Goal: Communication & Community: Answer question/provide support

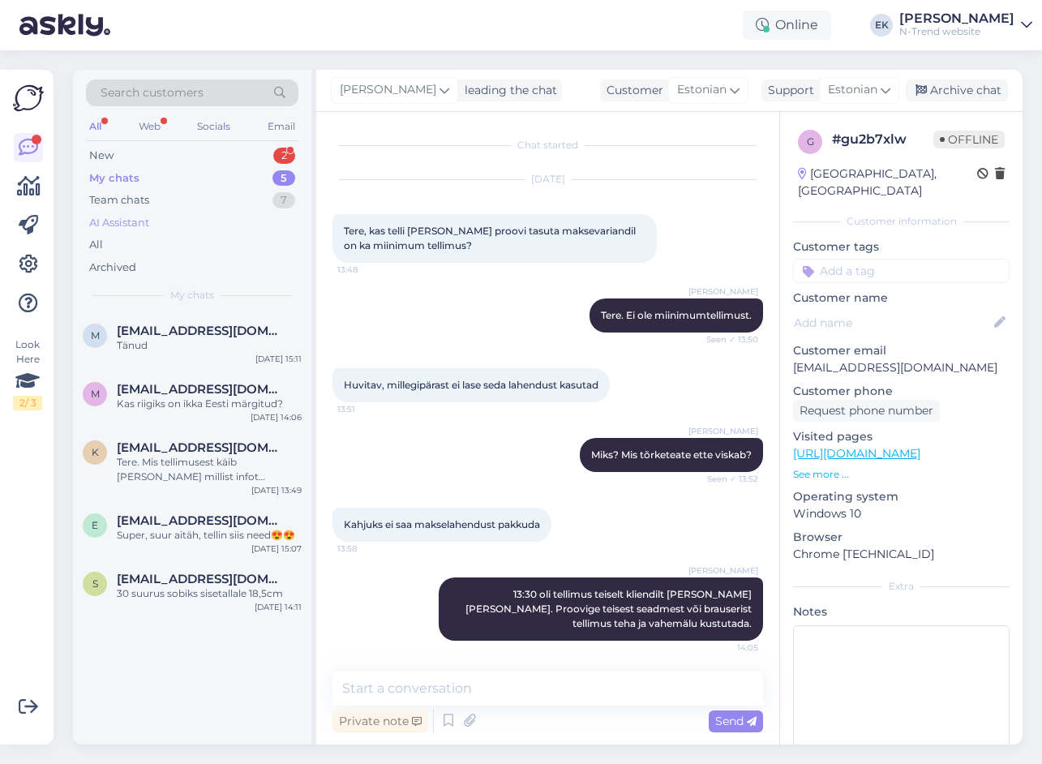
scroll to position [71, 0]
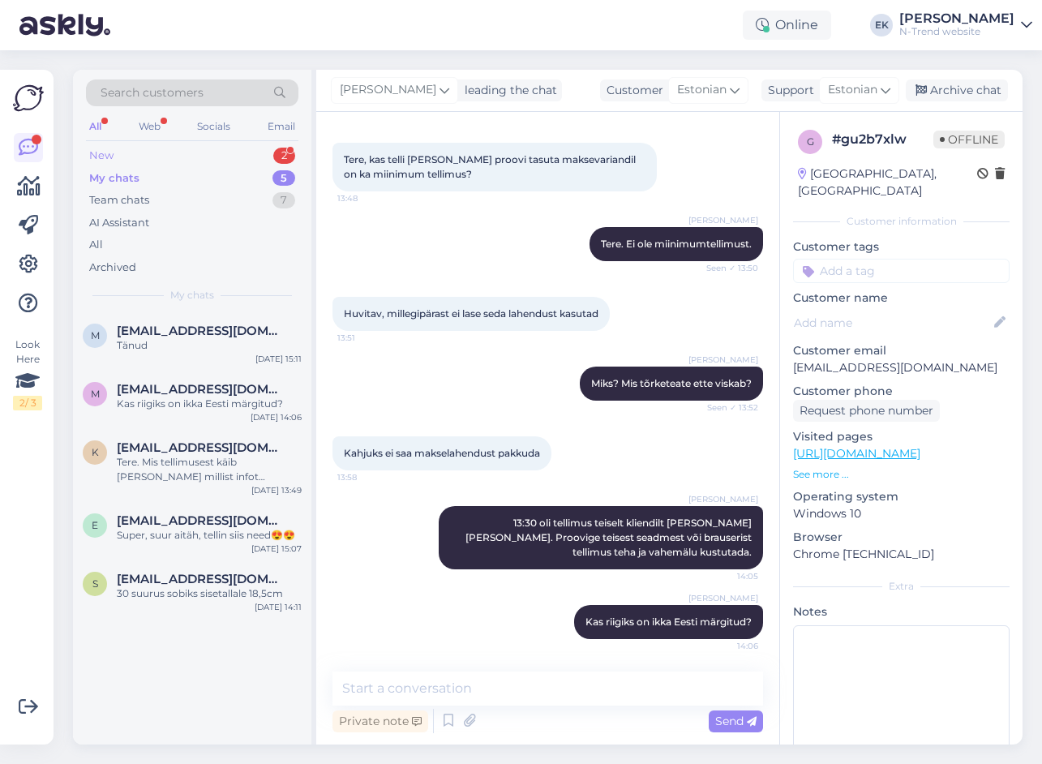
click at [114, 151] on div "New 2" at bounding box center [192, 155] width 212 height 23
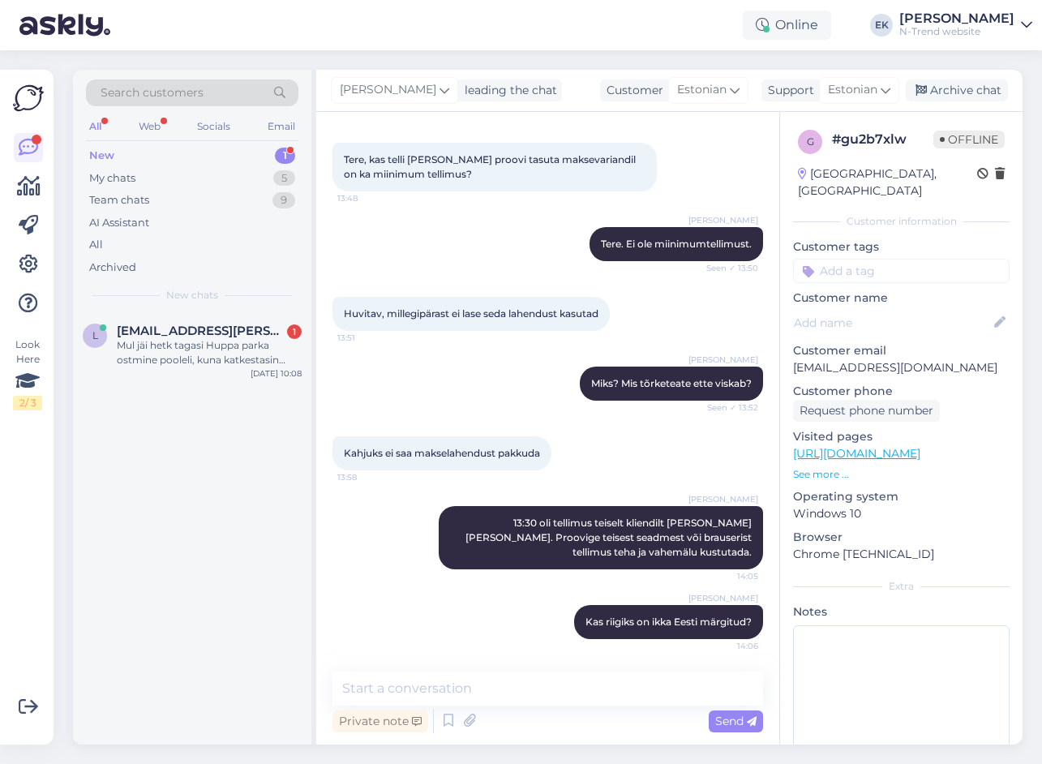
click at [102, 148] on div "New" at bounding box center [101, 156] width 25 height 16
click at [114, 204] on div "Team chats" at bounding box center [119, 200] width 60 height 16
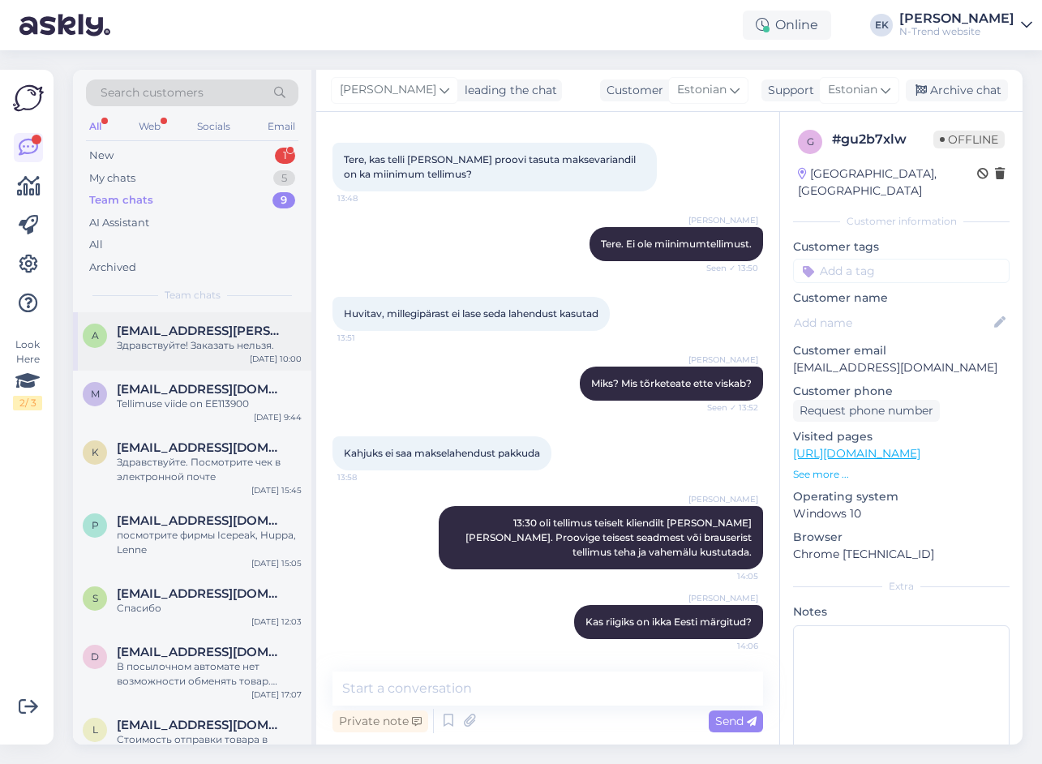
click at [214, 342] on div "Здравствуйте! Заказать нельзя." at bounding box center [209, 345] width 185 height 15
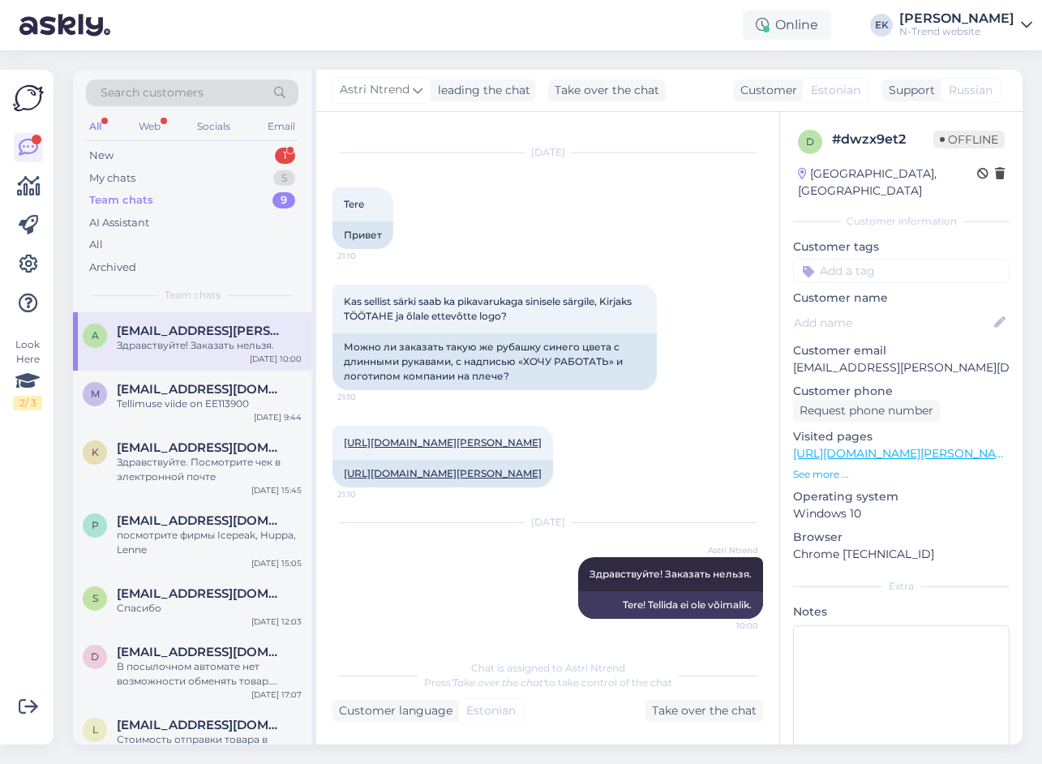
scroll to position [85, 0]
click at [221, 395] on span "[EMAIL_ADDRESS][DOMAIN_NAME]" at bounding box center [201, 389] width 169 height 15
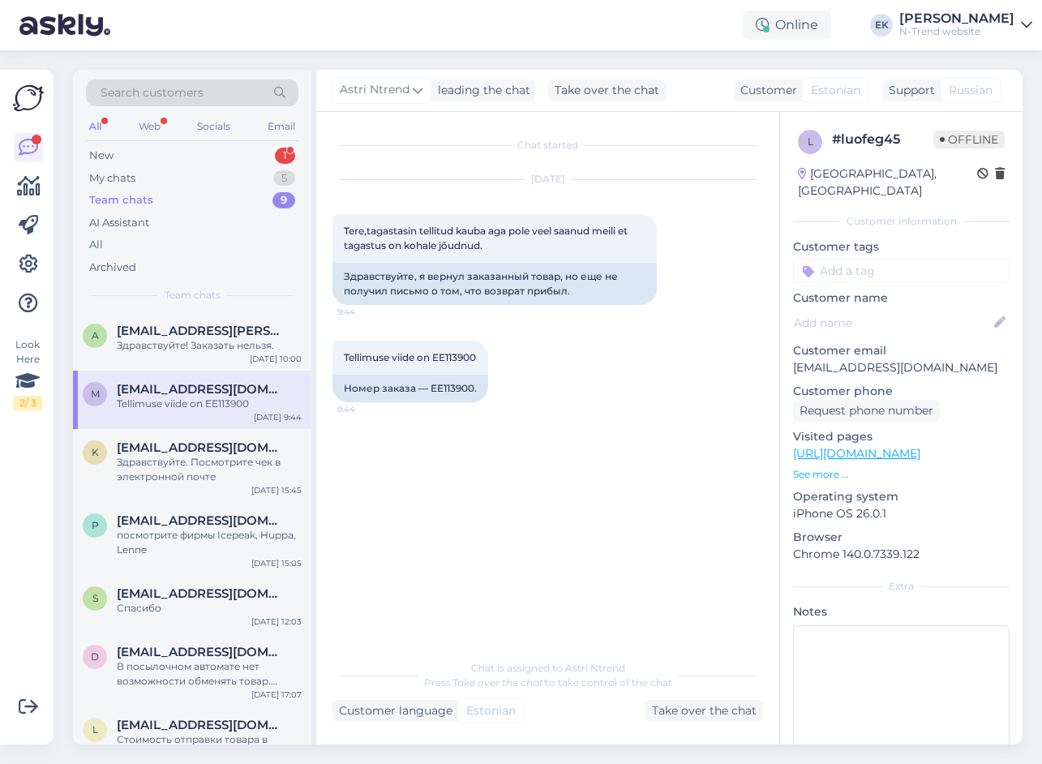
scroll to position [0, 0]
click at [209, 461] on div "Здравствуйте. Посмотрите чек в электронной почте" at bounding box center [209, 469] width 185 height 29
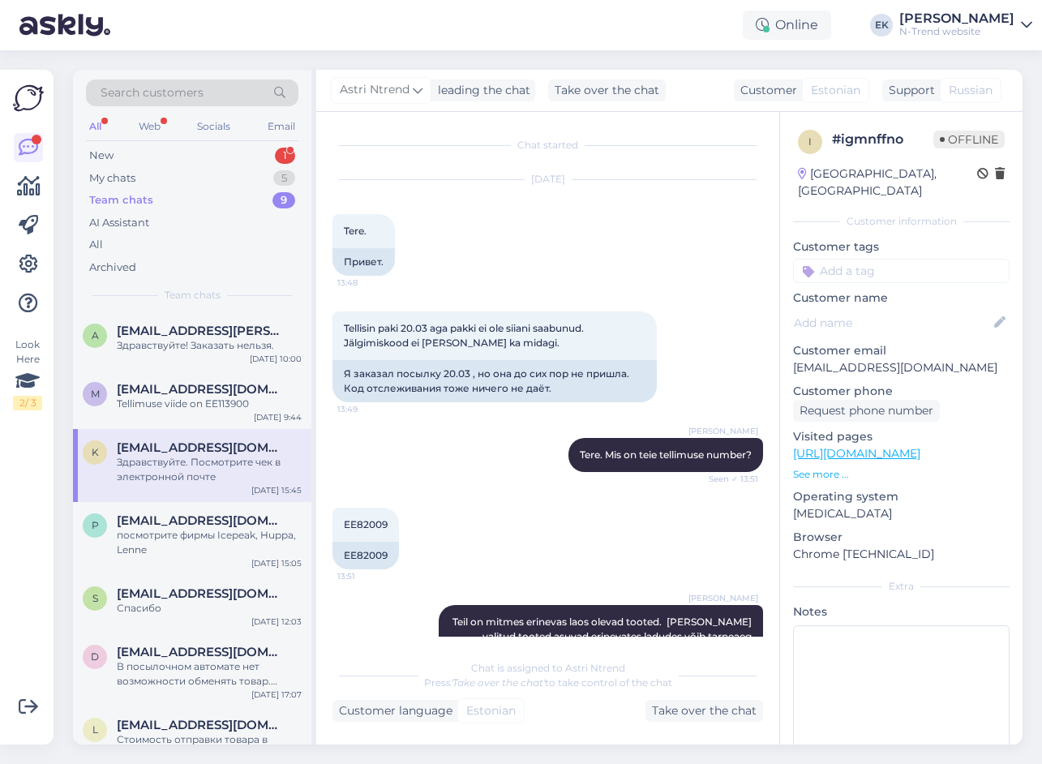
scroll to position [1825, 0]
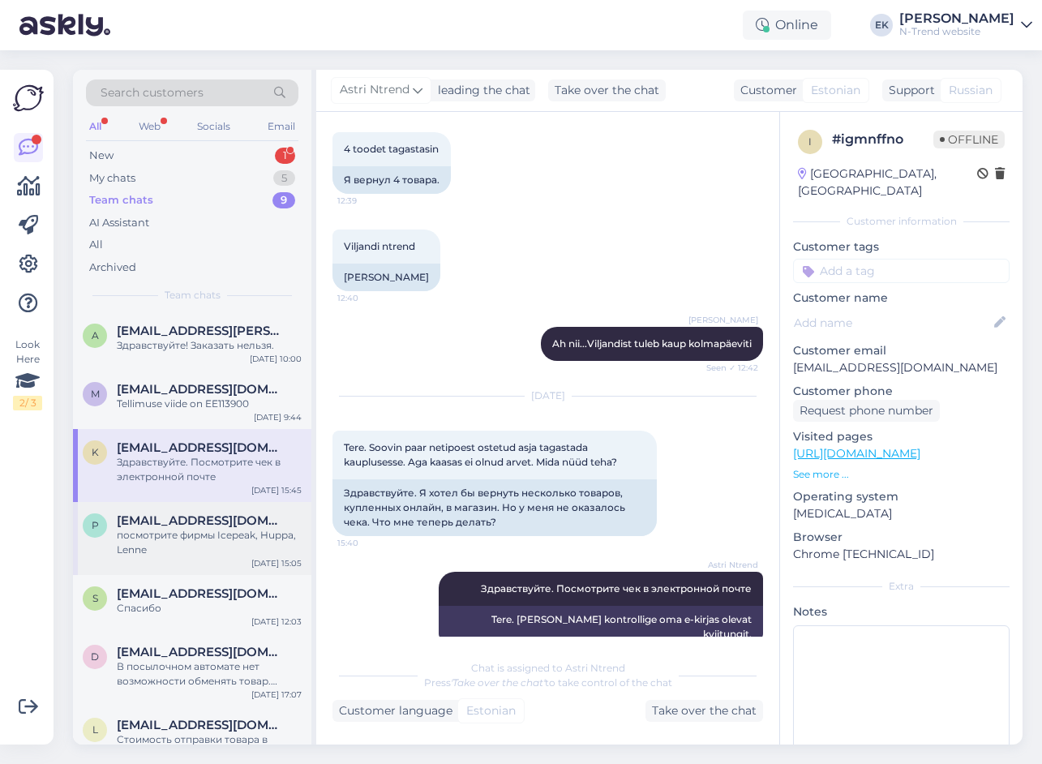
click at [183, 529] on div "посмотрите фирмы Icepeak, Huppa, Lenne" at bounding box center [209, 542] width 185 height 29
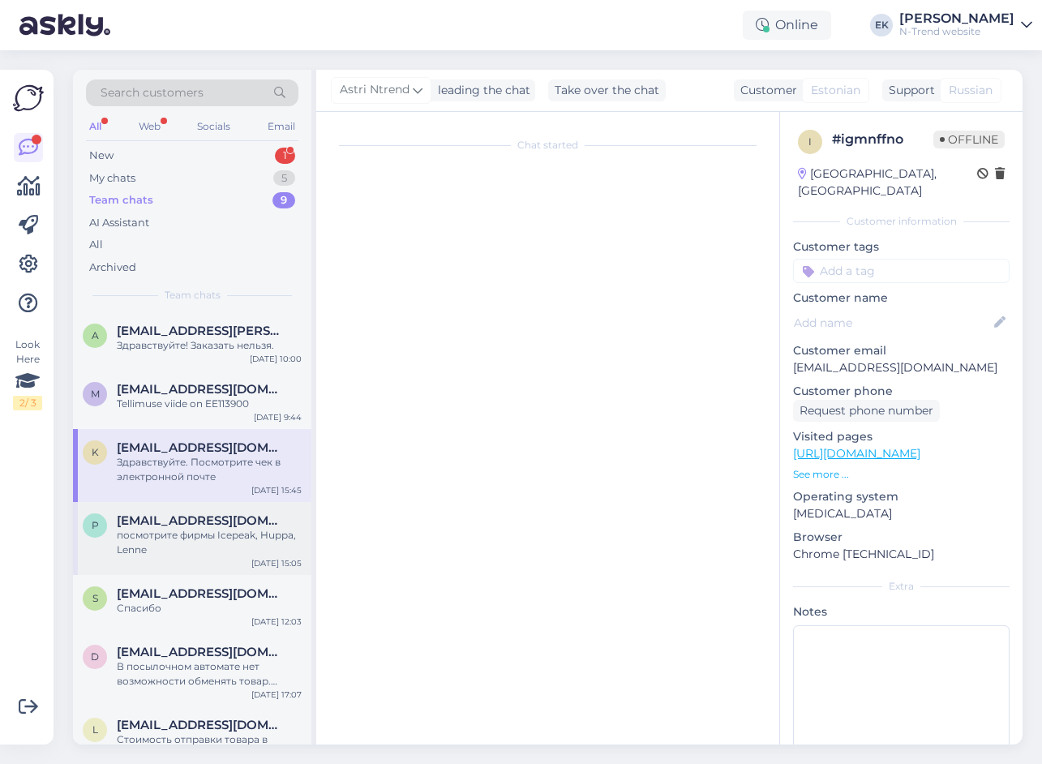
scroll to position [0, 0]
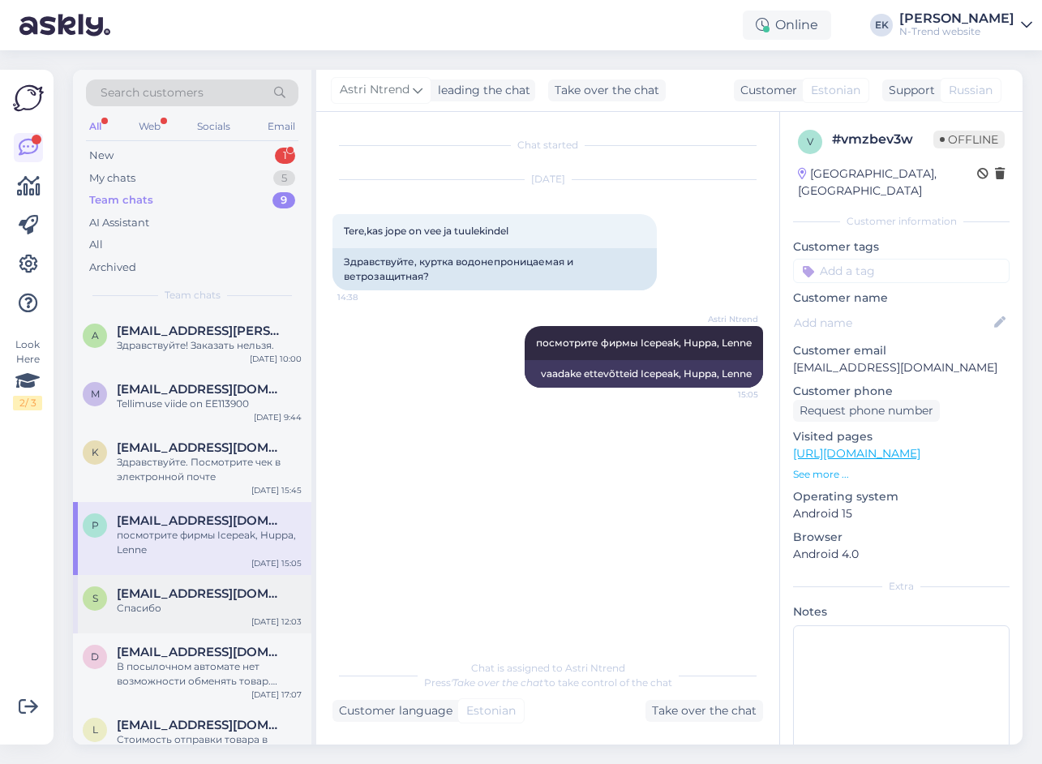
click at [178, 595] on span "[EMAIL_ADDRESS][DOMAIN_NAME]" at bounding box center [201, 593] width 169 height 15
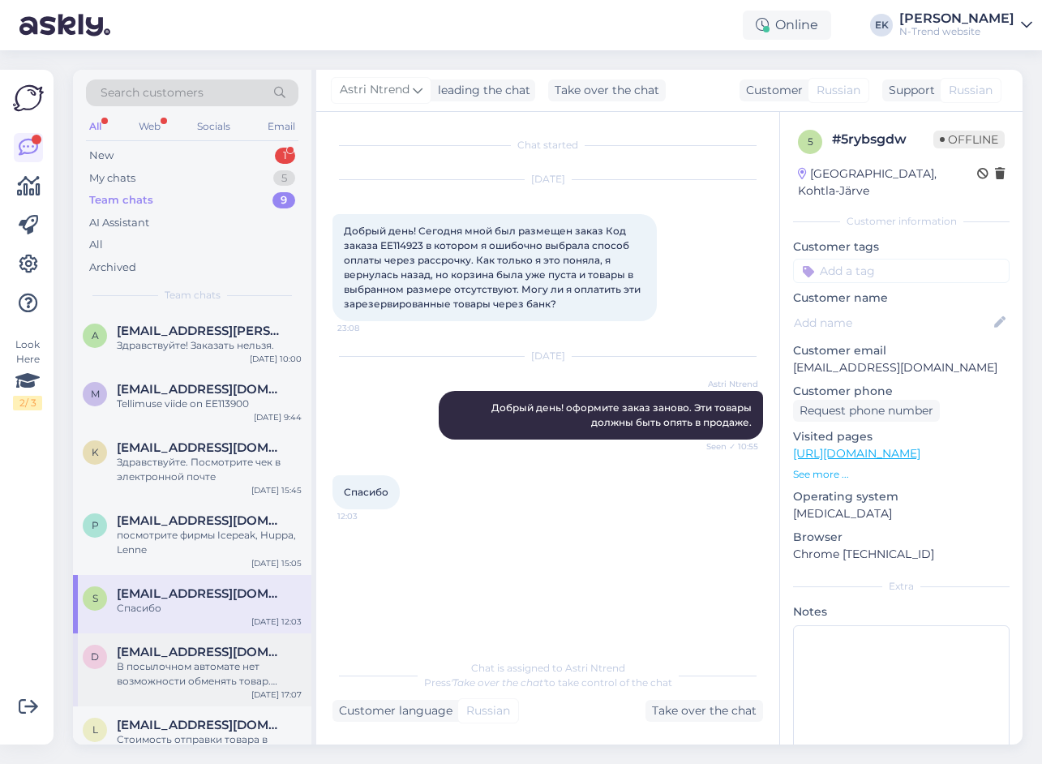
click at [178, 639] on div "d [EMAIL_ADDRESS][DOMAIN_NAME] В посылочном автомате нет возможности обменять т…" at bounding box center [192, 669] width 238 height 73
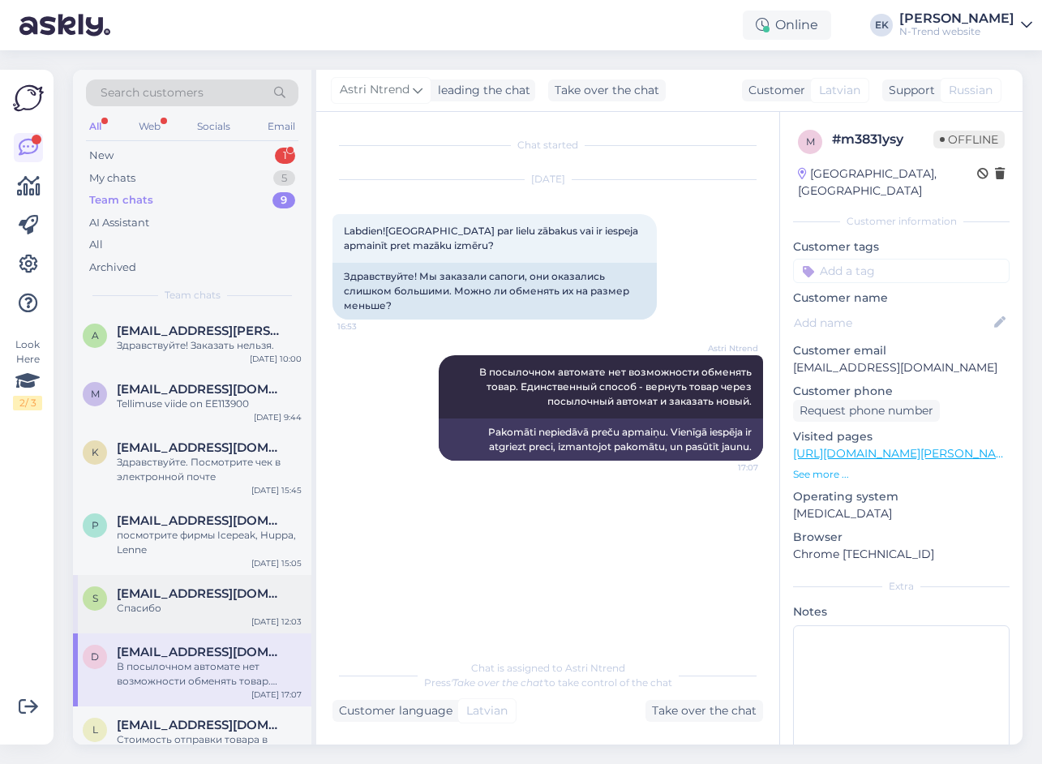
click at [186, 614] on div "Спасибо" at bounding box center [209, 608] width 185 height 15
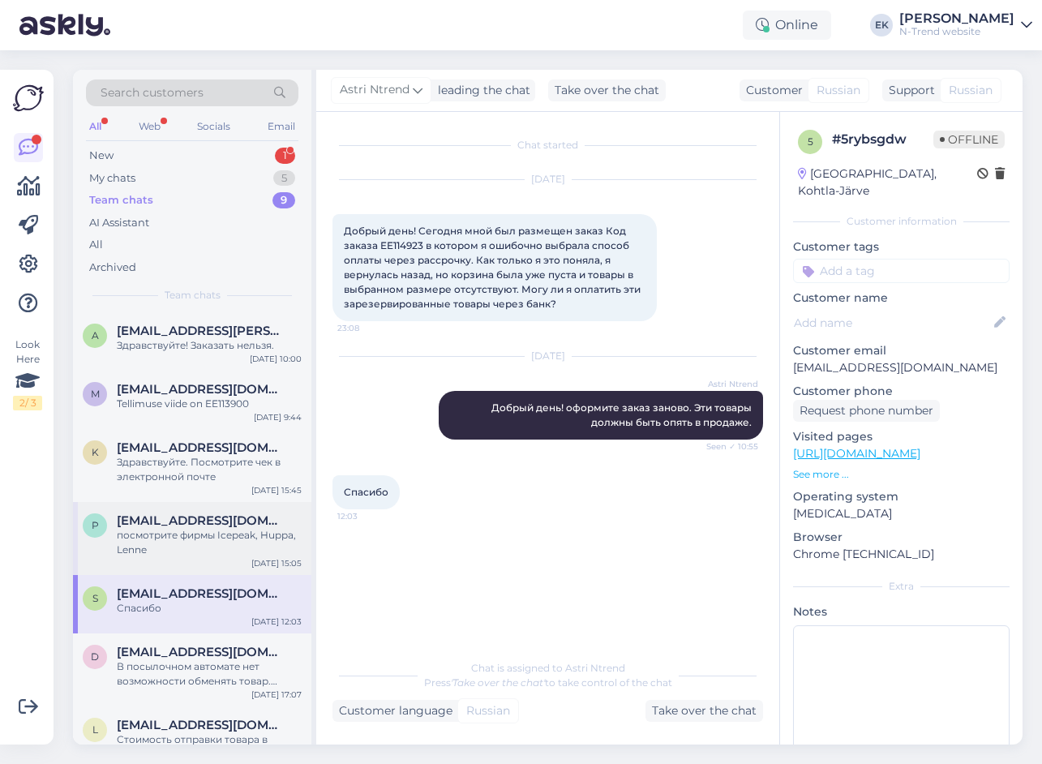
click at [174, 557] on div "p [EMAIL_ADDRESS][DOMAIN_NAME] посмотрите фирмы Icepeak, Huppa, Lenne [DATE] 15…" at bounding box center [192, 538] width 238 height 73
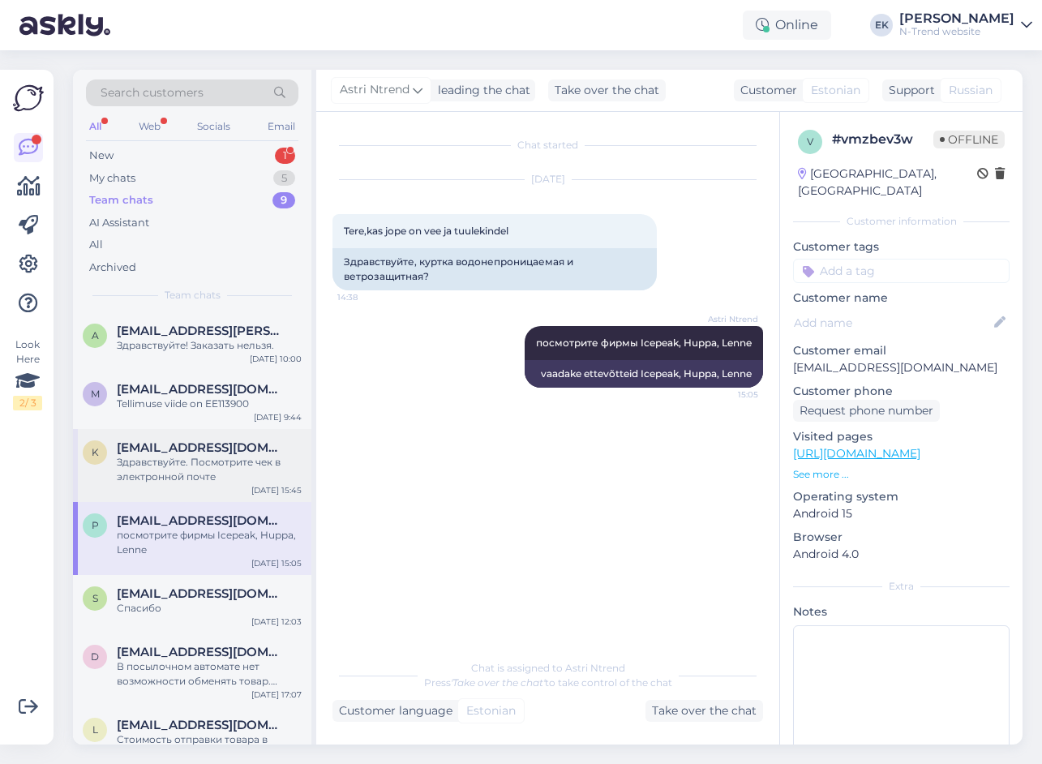
click at [174, 499] on div "k [EMAIL_ADDRESS][DOMAIN_NAME] Здравствуйте. Посмотрите чек в электронной почте…" at bounding box center [192, 465] width 238 height 73
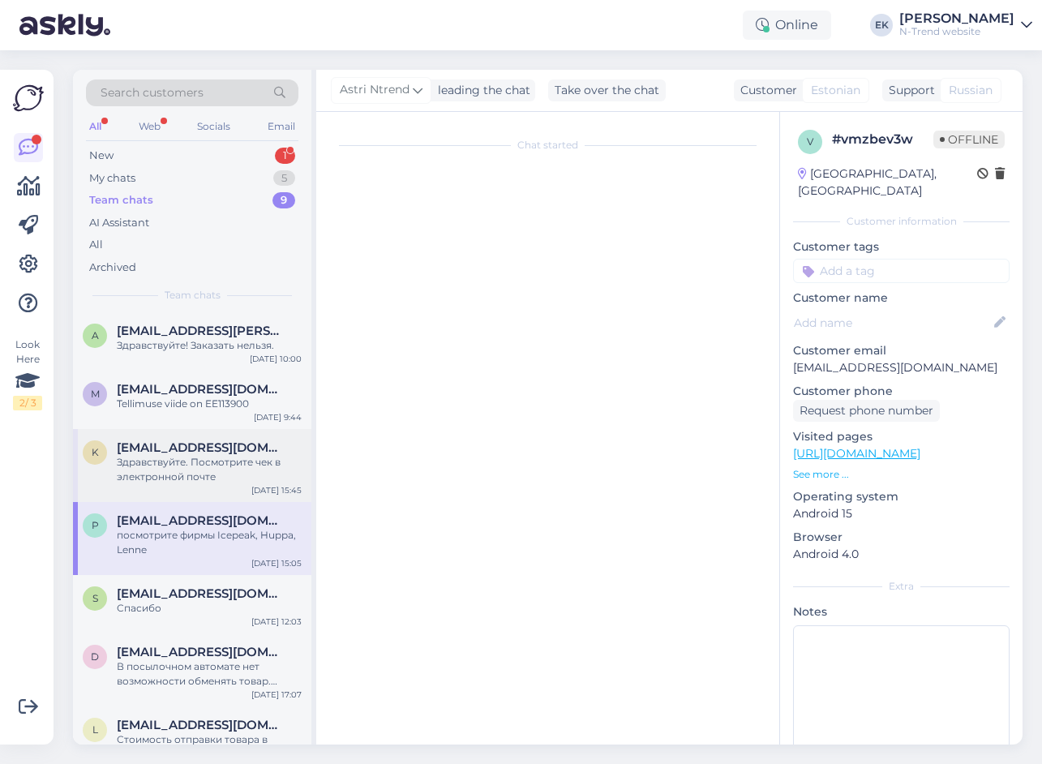
scroll to position [1825, 0]
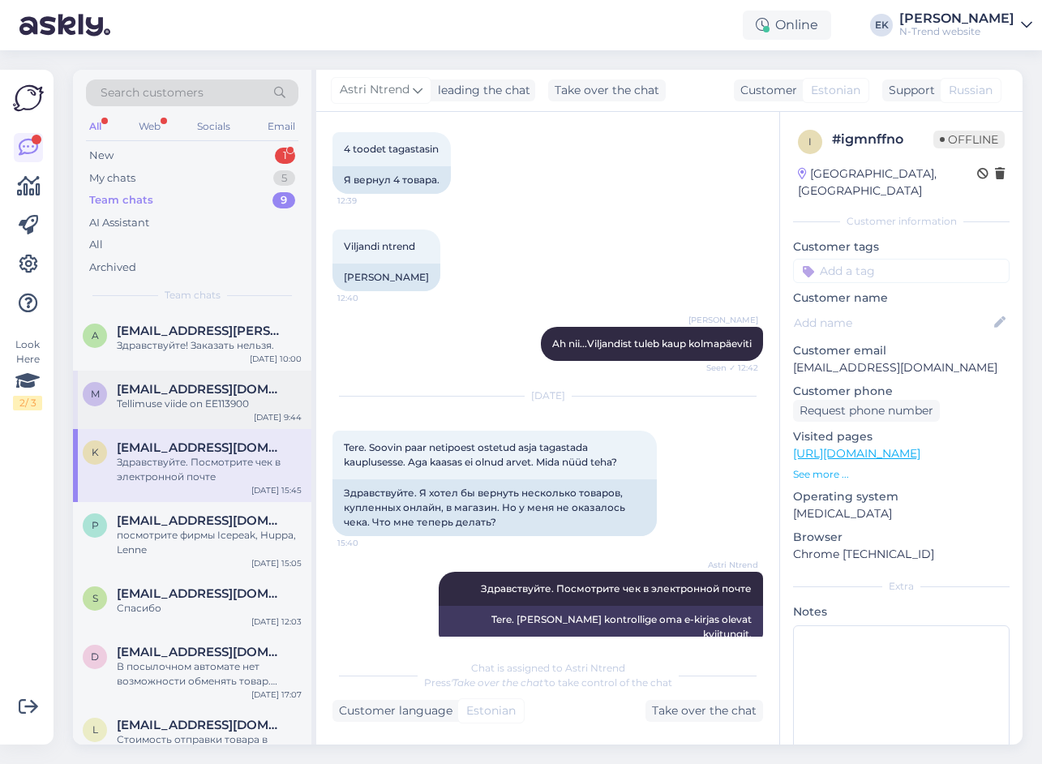
click at [178, 413] on div "m [EMAIL_ADDRESS][DOMAIN_NAME] Tellimuse viide on EE113900 [DATE] 9:44" at bounding box center [192, 400] width 238 height 58
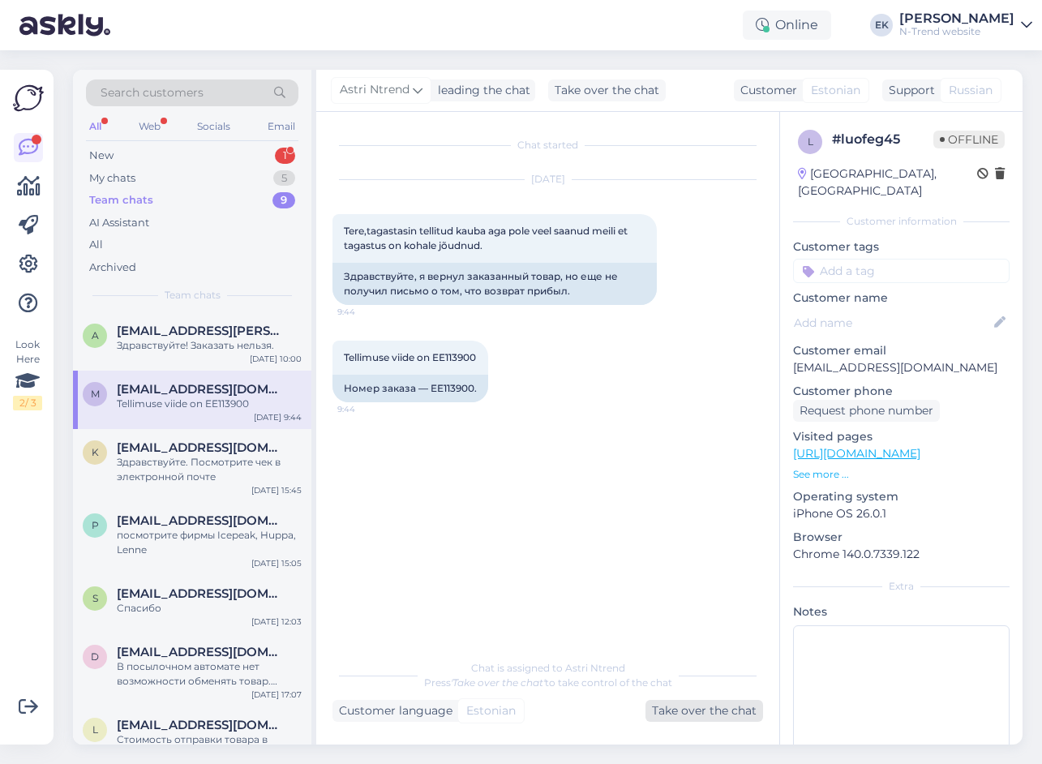
click at [701, 713] on div "Take over the chat" at bounding box center [704, 711] width 118 height 22
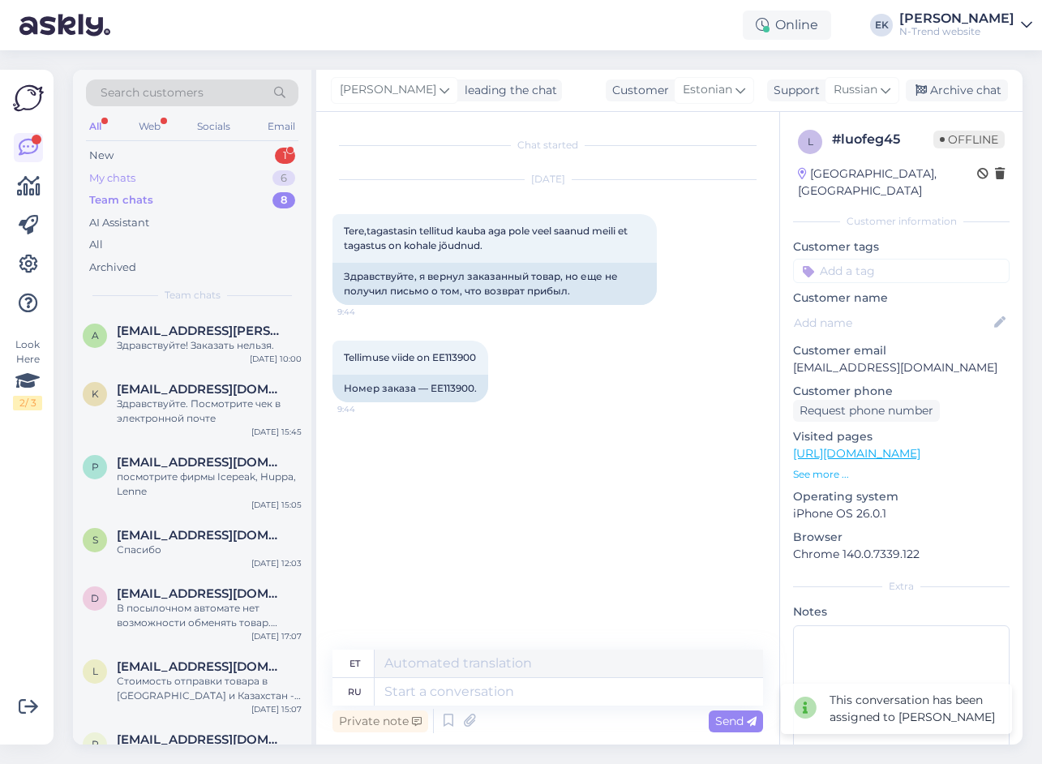
click at [127, 176] on div "My chats" at bounding box center [112, 178] width 46 height 16
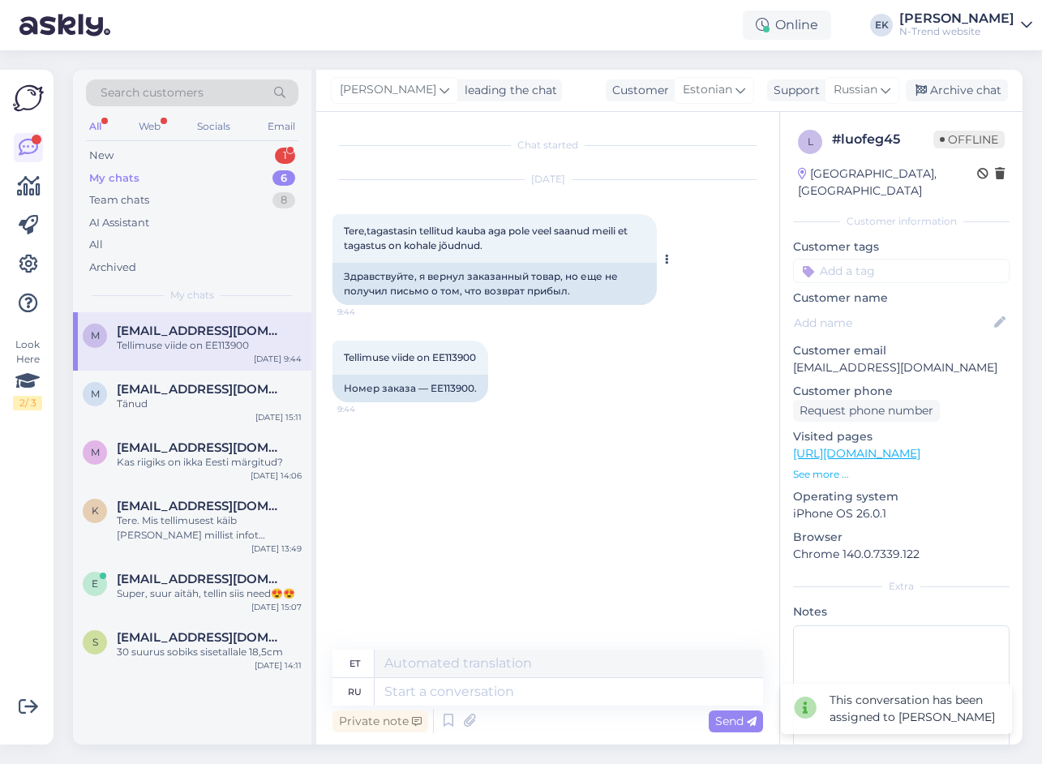
click at [425, 236] on span "Tere,tagastasin tellitud kauba aga pole veel saanud meili et tagastus on kohale…" at bounding box center [487, 238] width 286 height 27
click at [454, 357] on span "Tellimuse viide on EE113900" at bounding box center [410, 357] width 132 height 12
copy div "EE113900 9:44"
click at [863, 89] on span "Russian" at bounding box center [855, 90] width 44 height 18
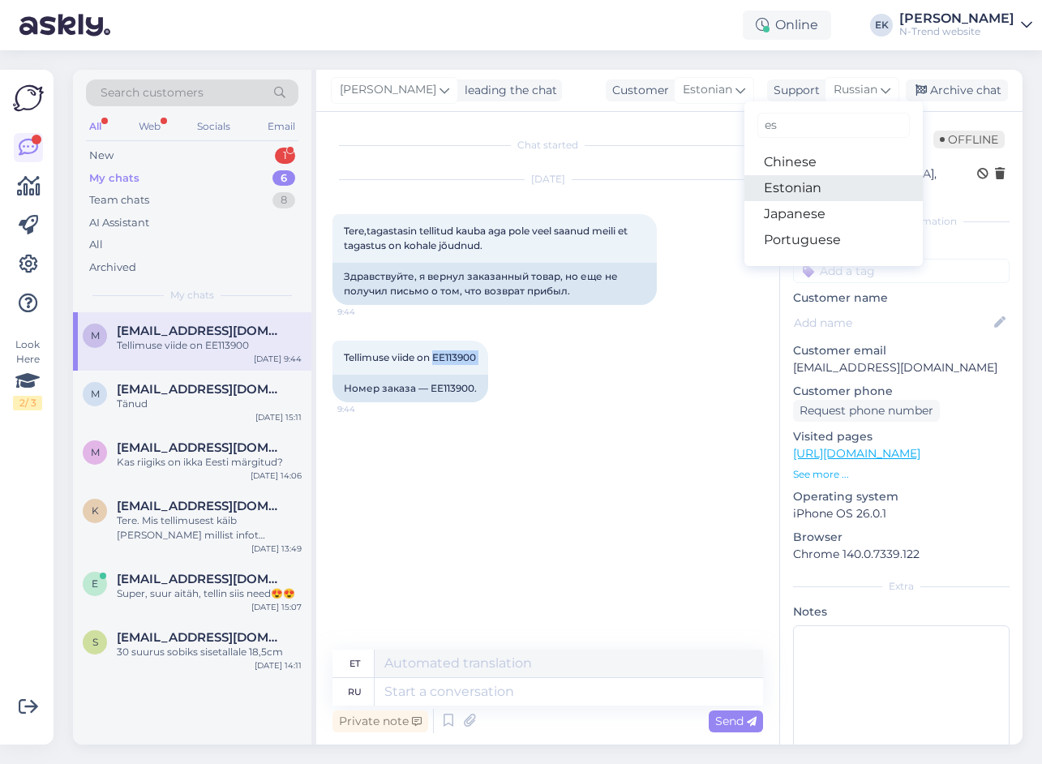
click at [799, 190] on link "Estonian" at bounding box center [833, 188] width 178 height 26
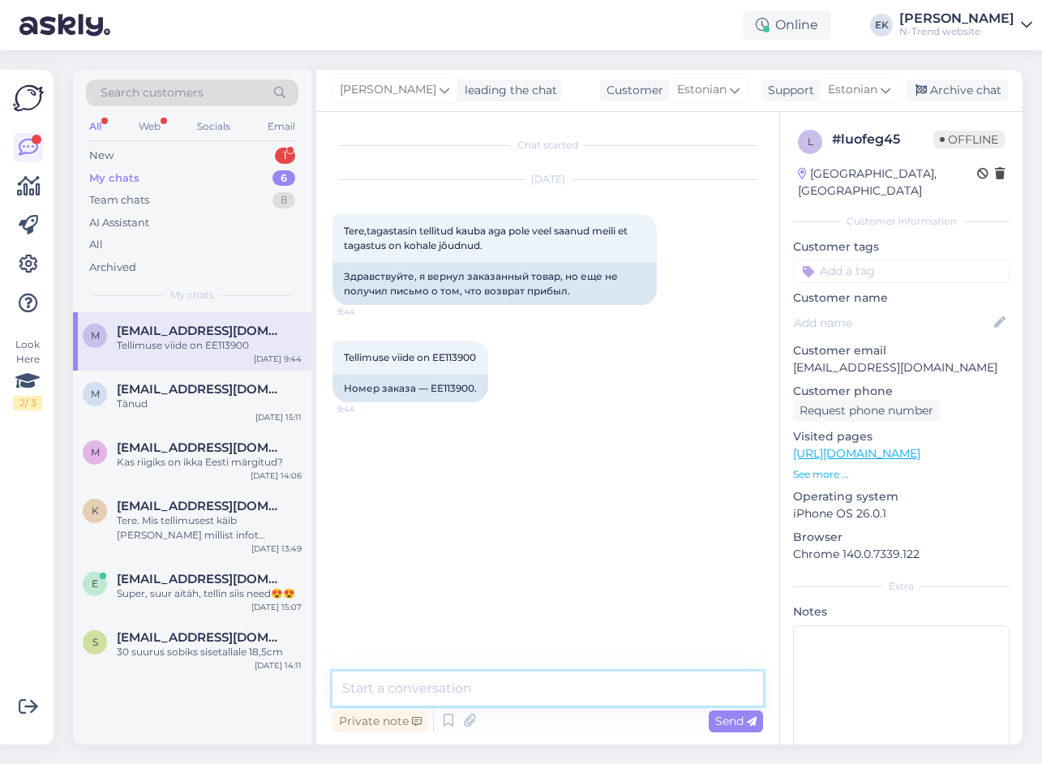
click at [421, 690] on textarea at bounding box center [547, 688] width 431 height 34
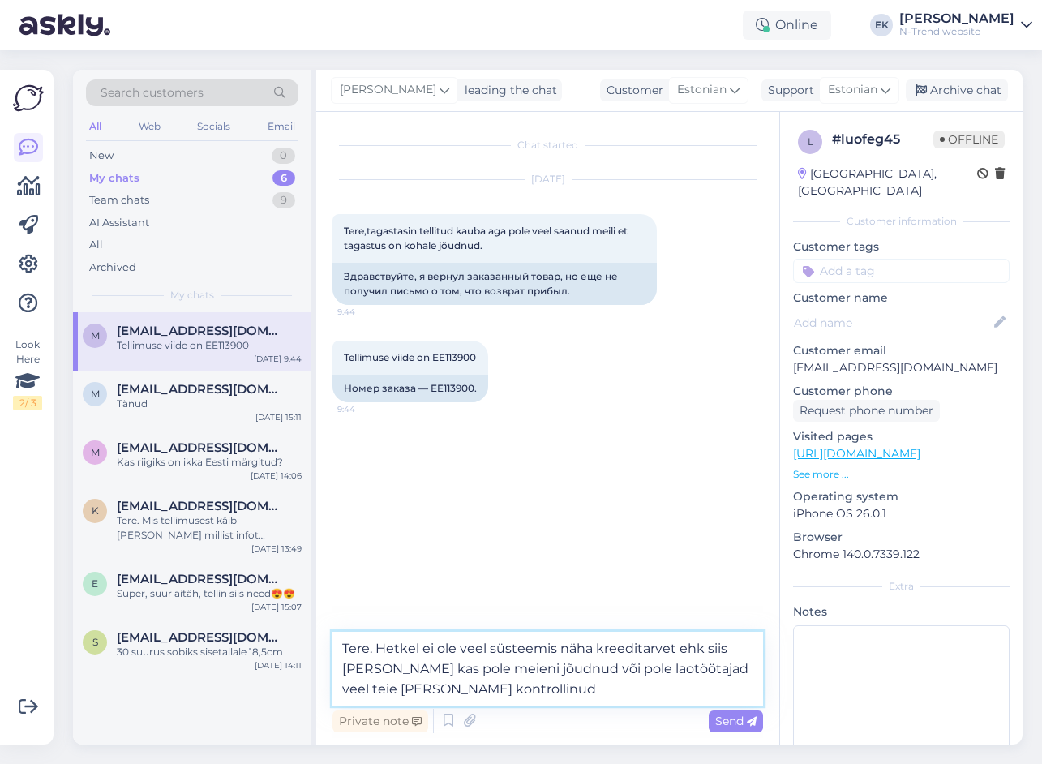
type textarea "Tere. Hetkel ei ole veel süsteemis näha kreeditarvet ehk siis [PERSON_NAME] kas…"
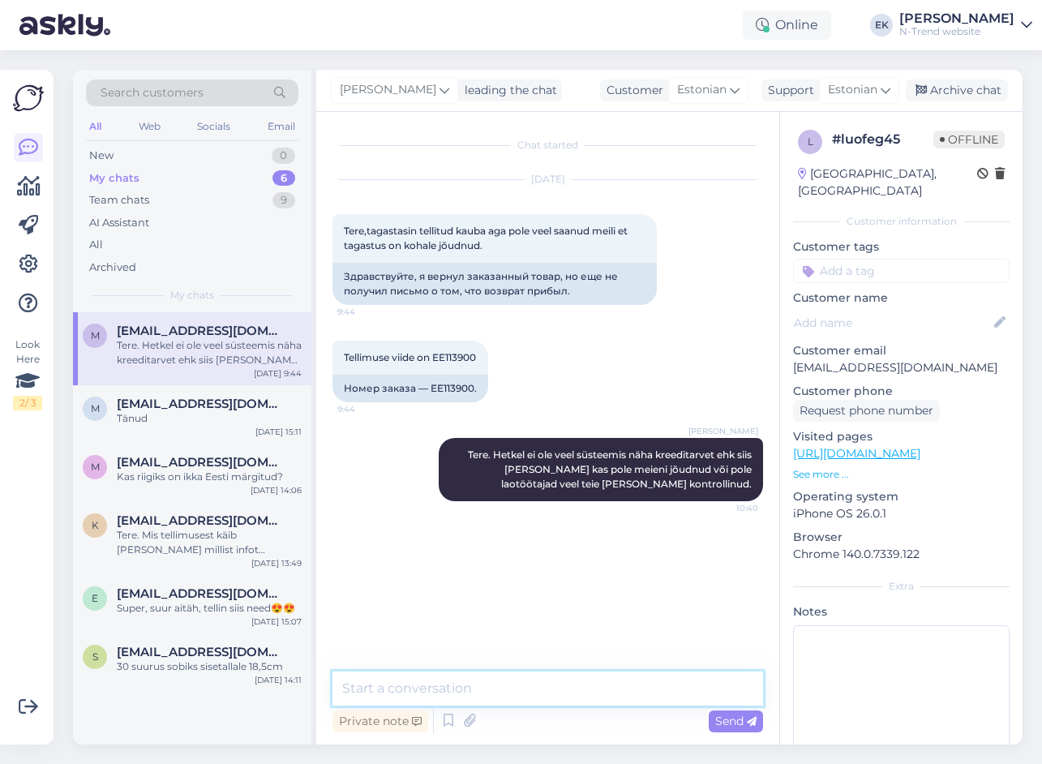
click at [407, 691] on textarea at bounding box center [547, 688] width 431 height 34
type textarea "Tagastused jõuavad meieni kord nädalas."
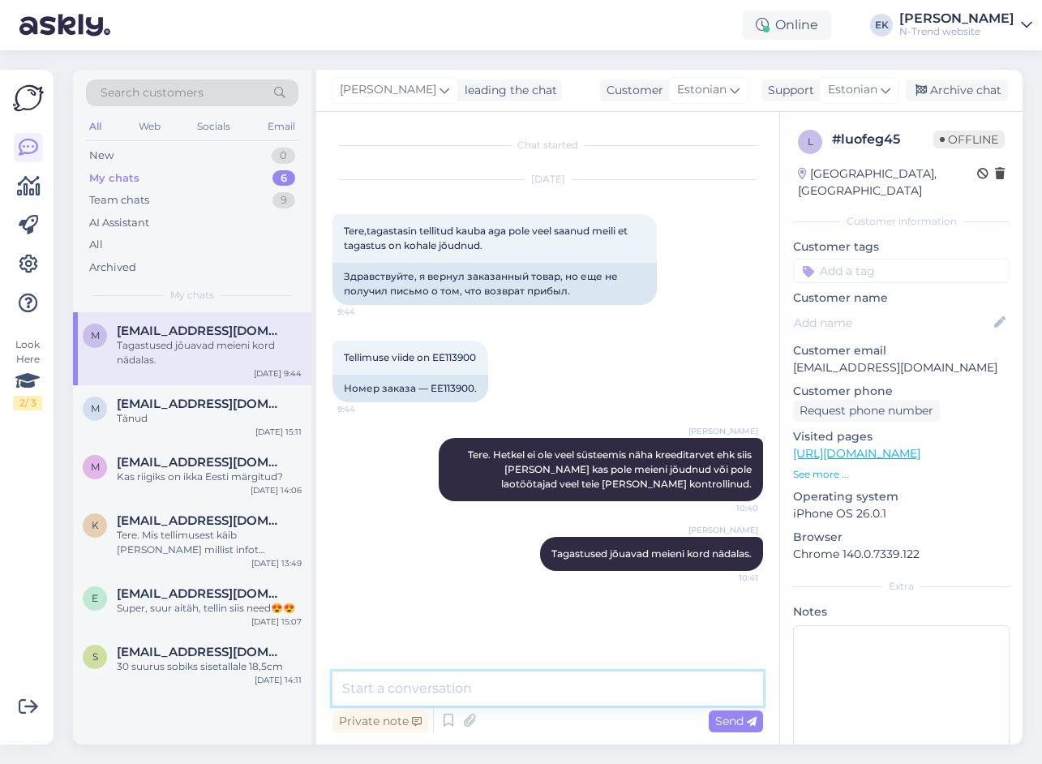
click at [422, 682] on textarea at bounding box center [547, 688] width 431 height 34
paste textarea "Tagasimakse sooritatakse 14 päeva jooksul"
type textarea "Tagasimakse sooritatakse 14 päeva jooksul."
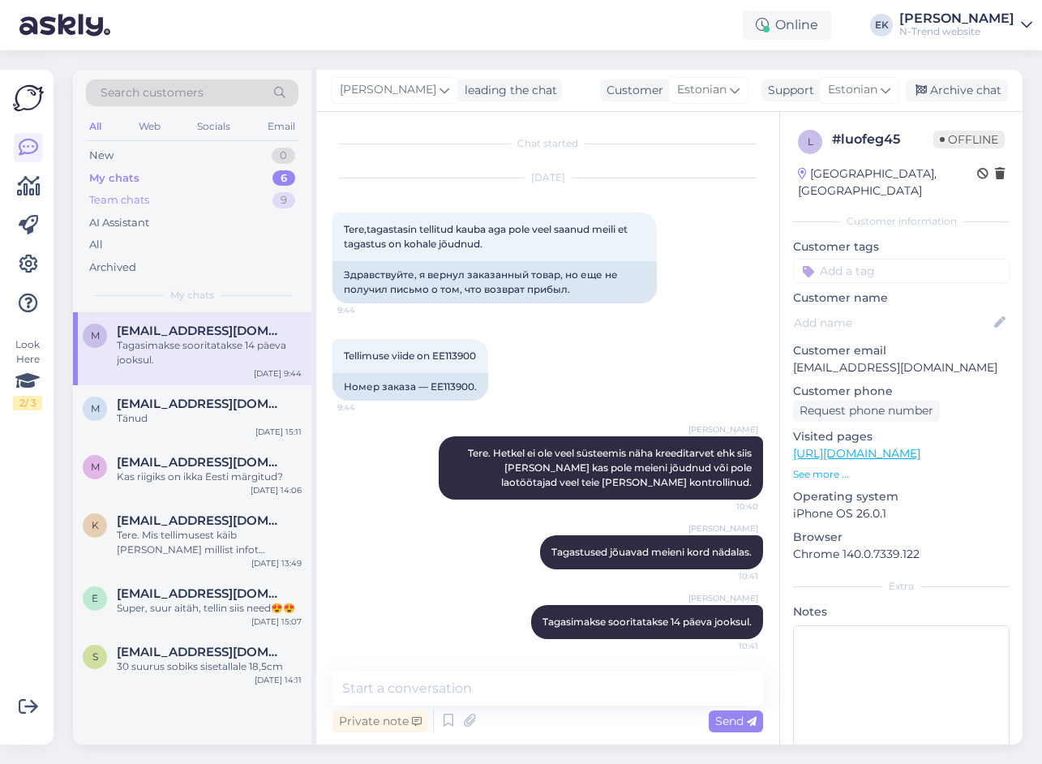
click at [122, 203] on div "Team chats" at bounding box center [119, 200] width 60 height 16
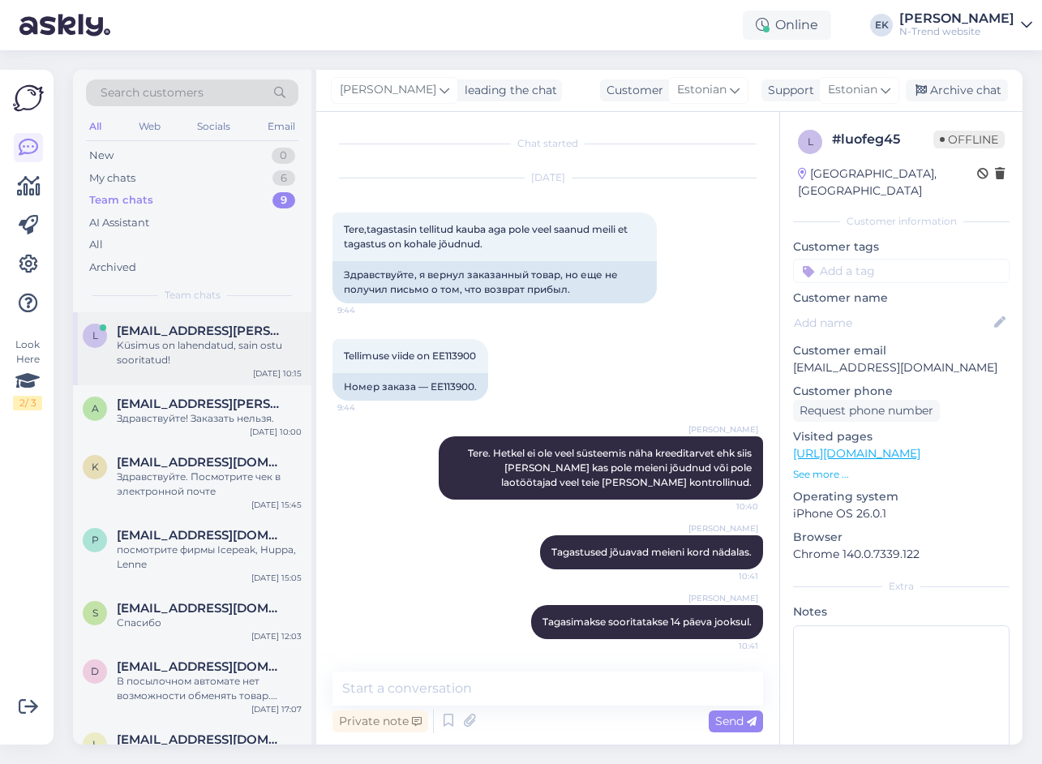
click at [186, 342] on div "Küsimus on lahendatud, sain ostu sooritatud!" at bounding box center [209, 352] width 185 height 29
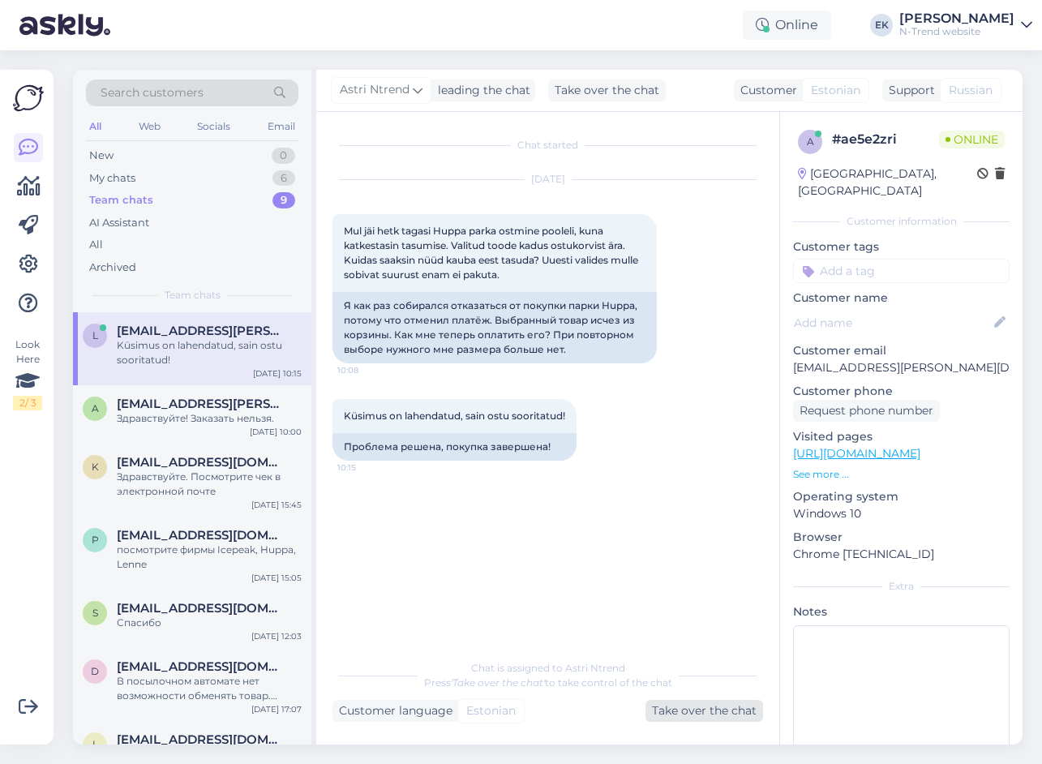
click at [686, 713] on div "Take over the chat" at bounding box center [704, 711] width 118 height 22
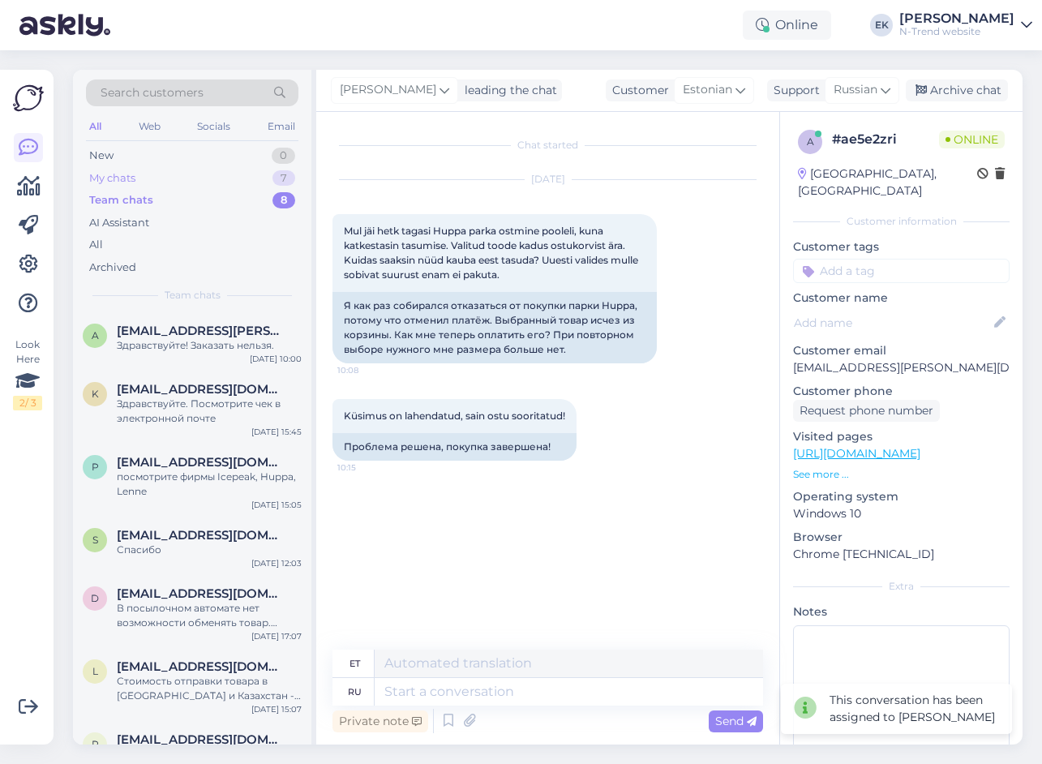
click at [121, 182] on div "My chats" at bounding box center [112, 178] width 46 height 16
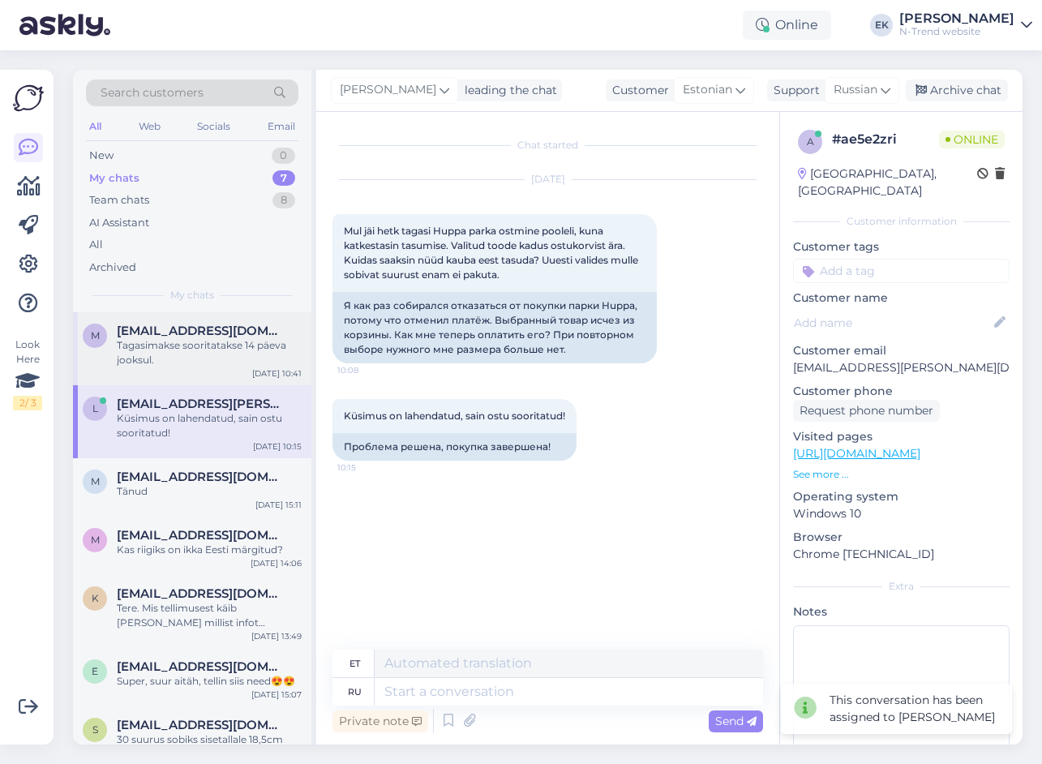
click at [211, 341] on div "Tagasimakse sooritatakse 14 päeva jooksul." at bounding box center [209, 352] width 185 height 29
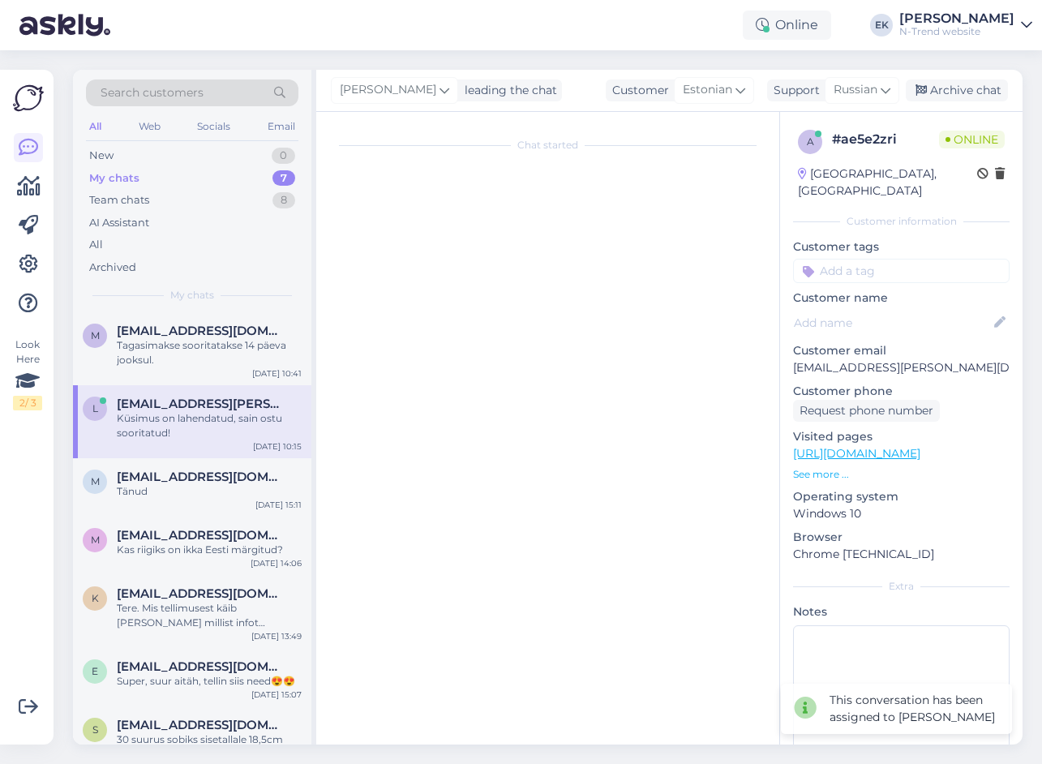
scroll to position [2, 0]
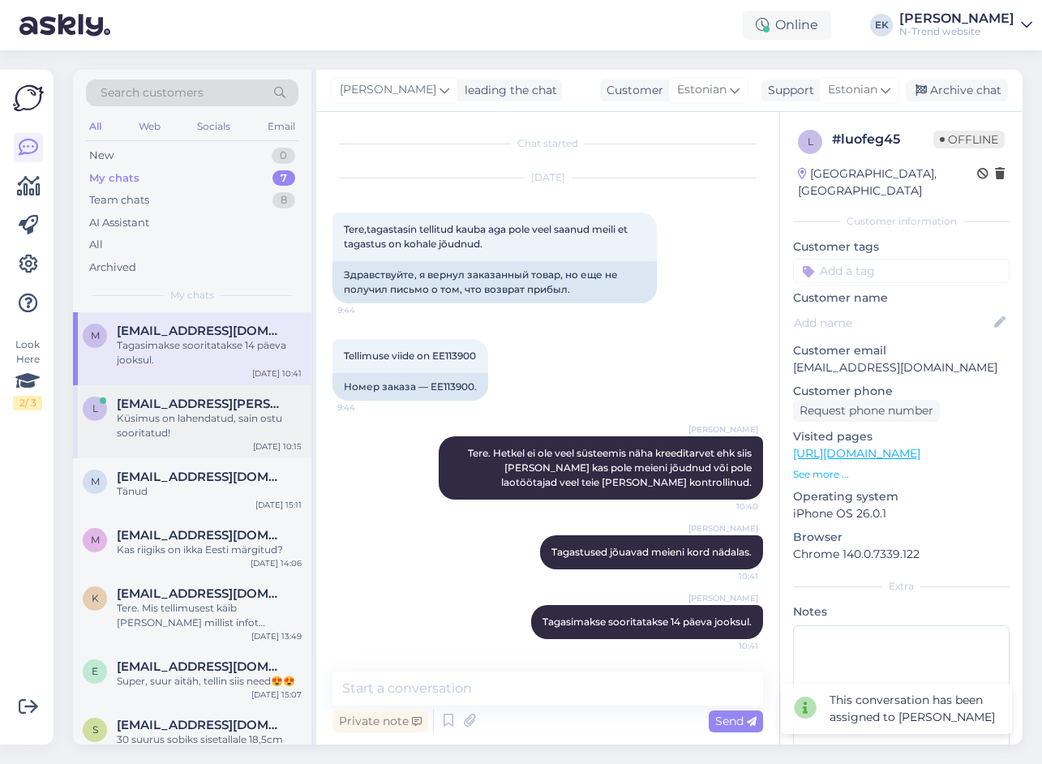
click at [190, 413] on div "Küsimus on lahendatud, sain ostu sooritatud!" at bounding box center [209, 425] width 185 height 29
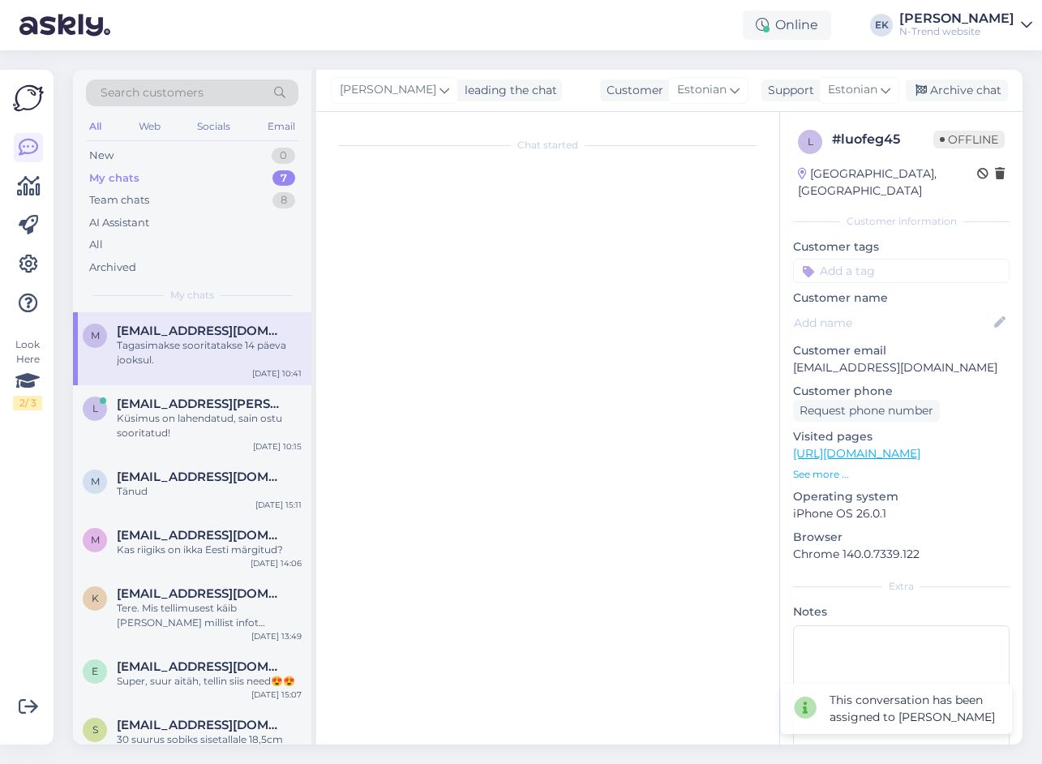
scroll to position [0, 0]
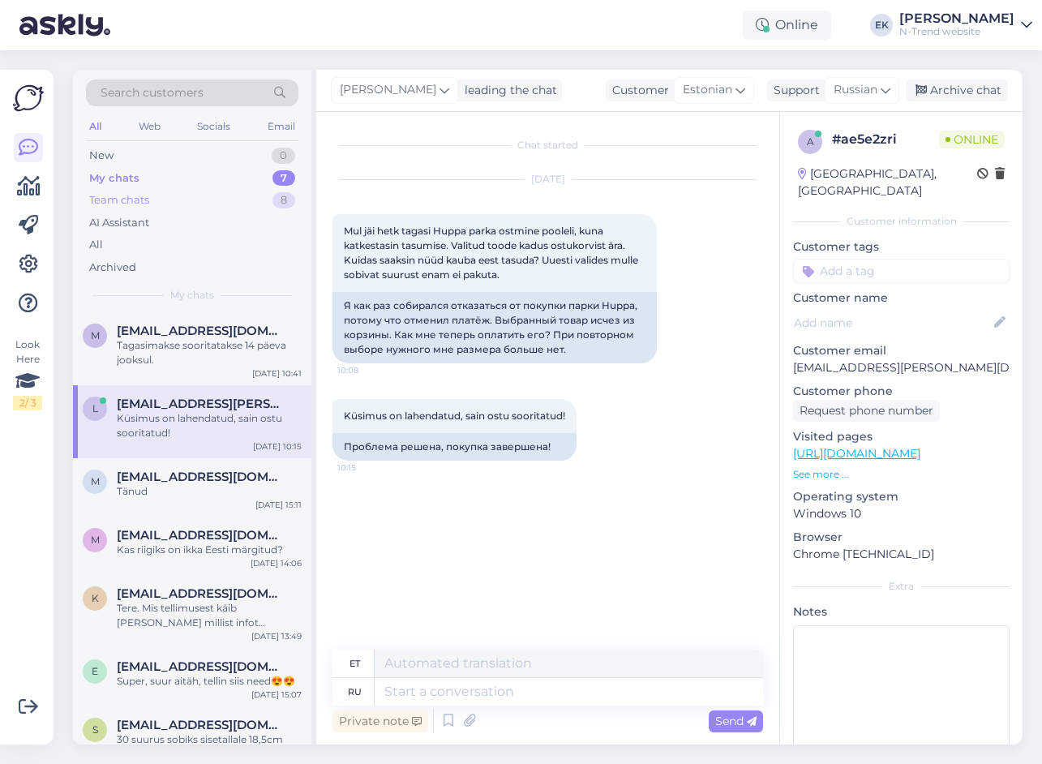
click at [141, 201] on div "Team chats" at bounding box center [119, 200] width 60 height 16
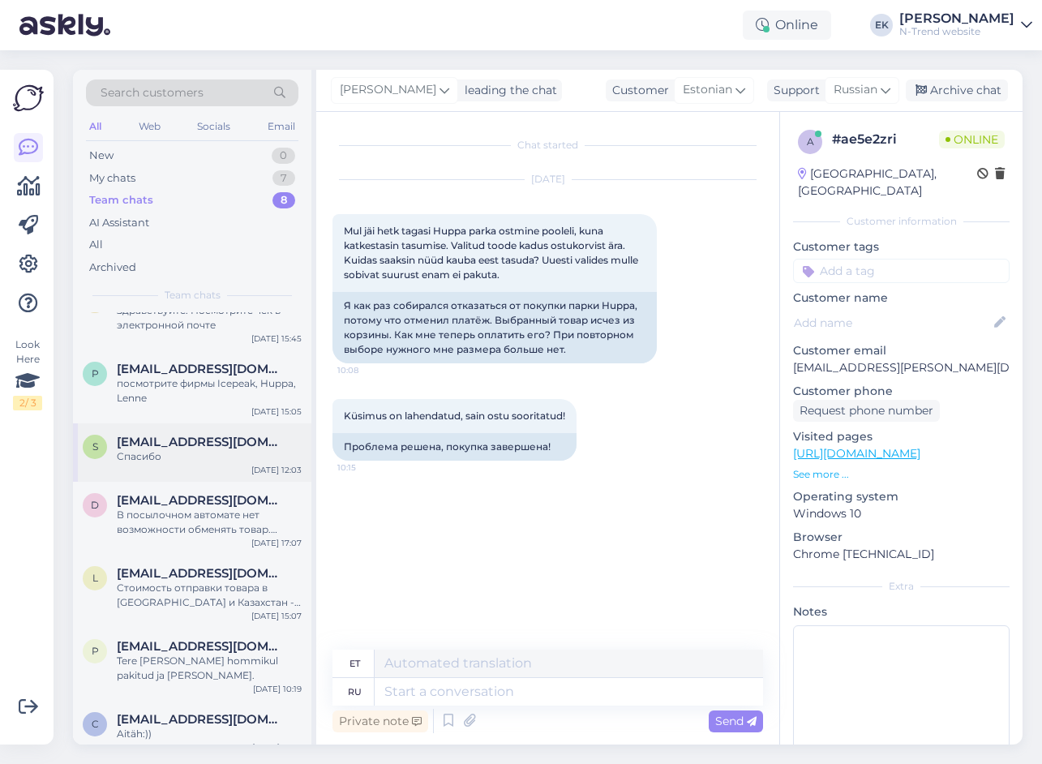
scroll to position [108, 0]
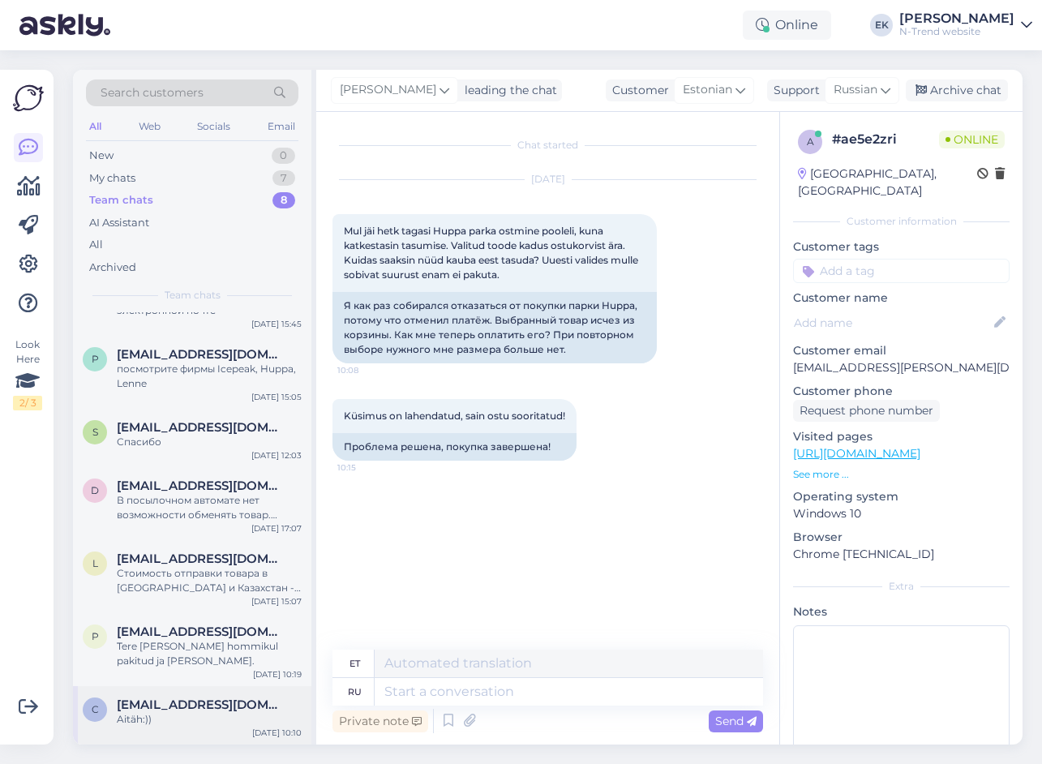
click at [161, 721] on div "Aitäh:))" at bounding box center [209, 719] width 185 height 15
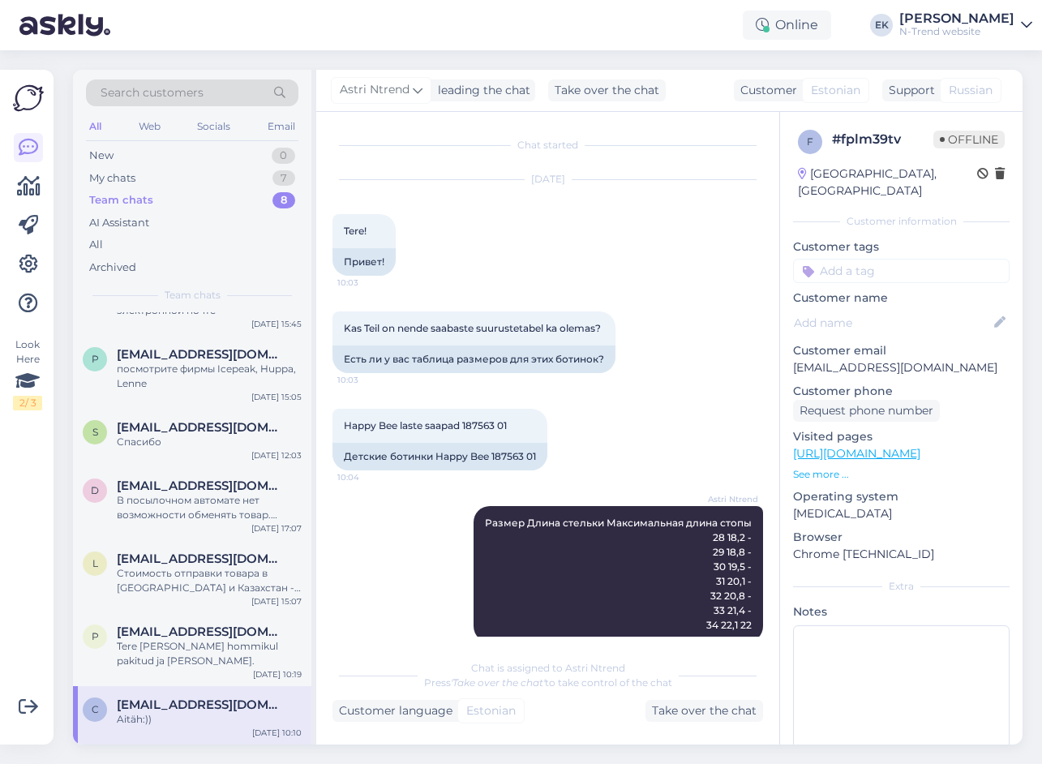
scroll to position [422, 0]
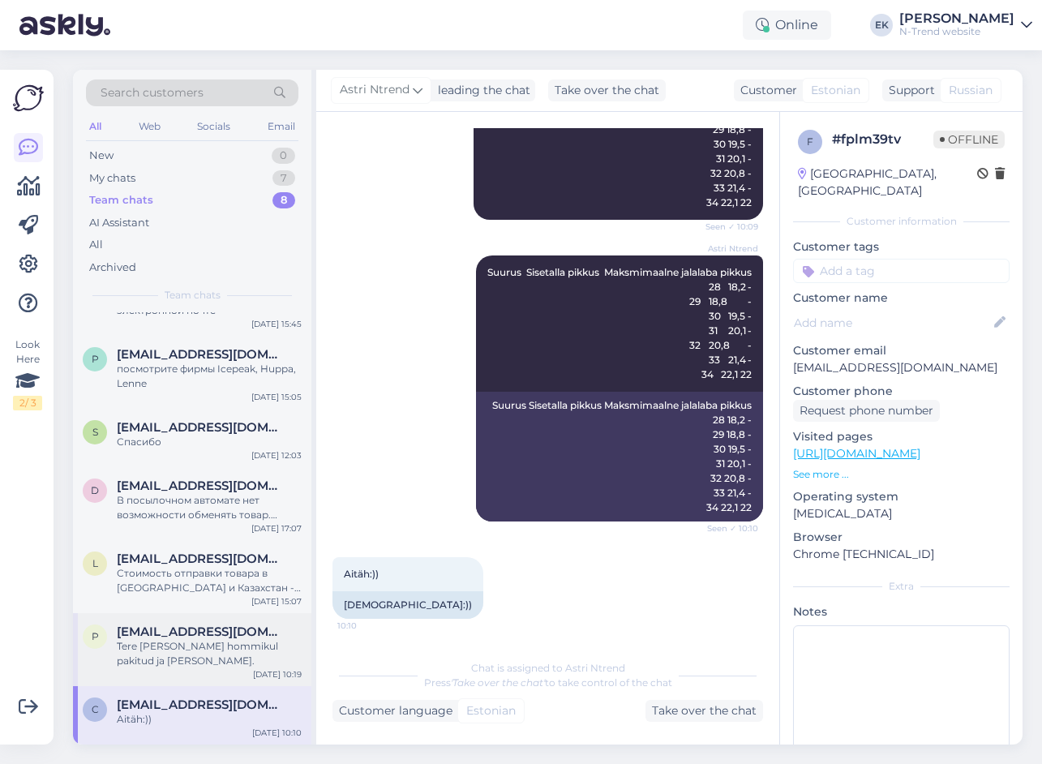
click at [163, 659] on div "Tere [PERSON_NAME] hommikul pakitud ja [PERSON_NAME]." at bounding box center [209, 653] width 185 height 29
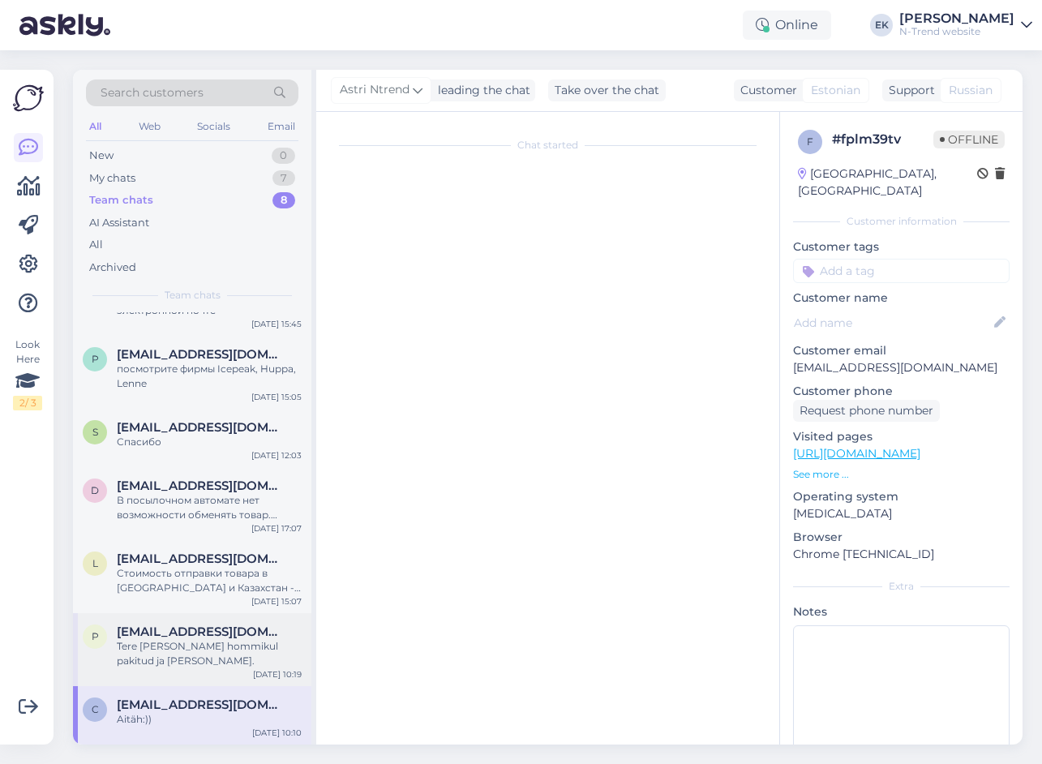
scroll to position [0, 0]
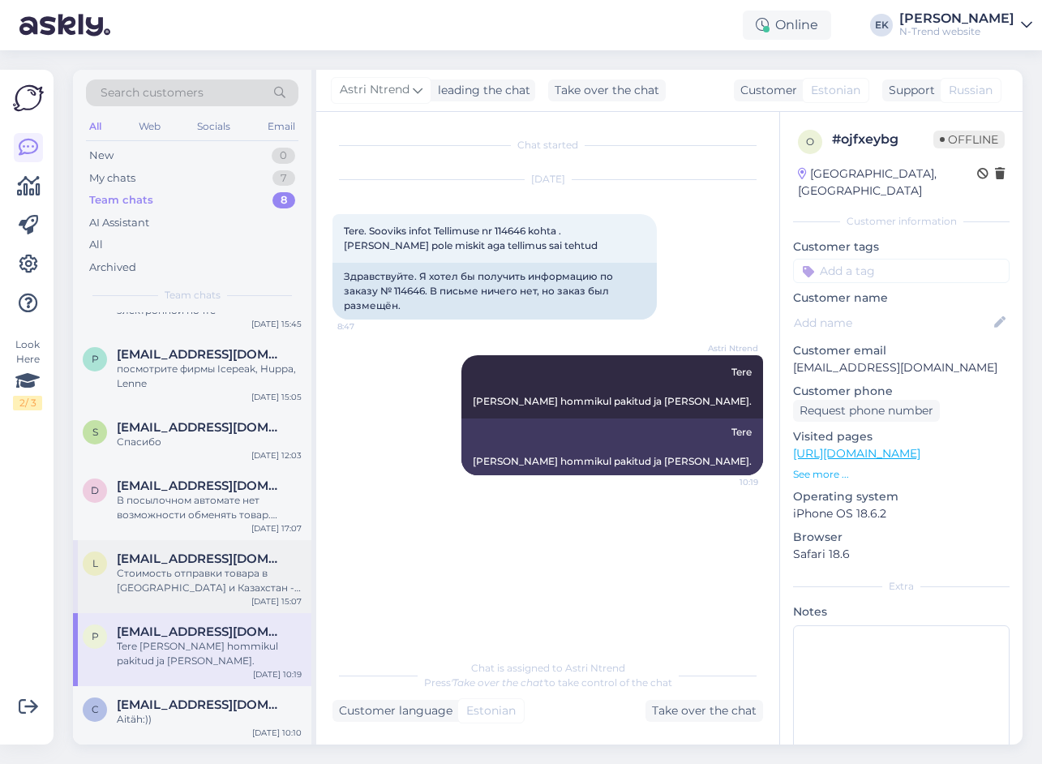
click at [172, 576] on div "Стоимость отправки товара в [GEOGRAPHIC_DATA] и Казахстан - конечная стоимоть о…" at bounding box center [209, 580] width 185 height 29
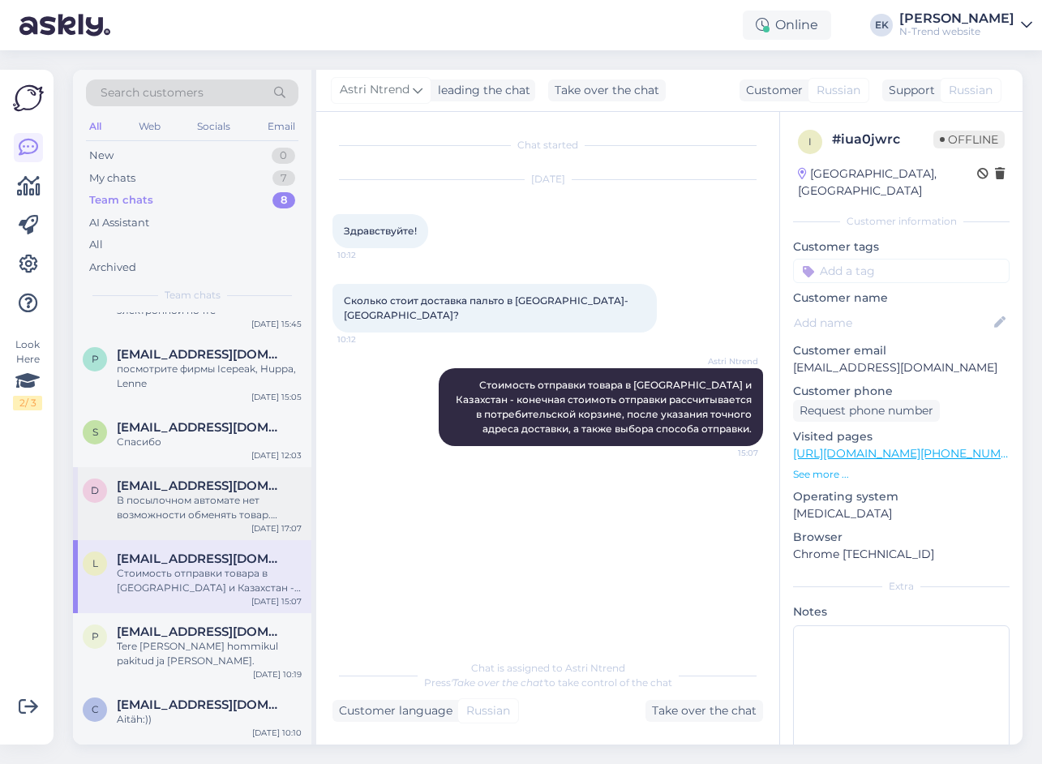
click at [188, 499] on div "В посылочном автомате нет возможности обменять товар. Единственный способ - вер…" at bounding box center [209, 507] width 185 height 29
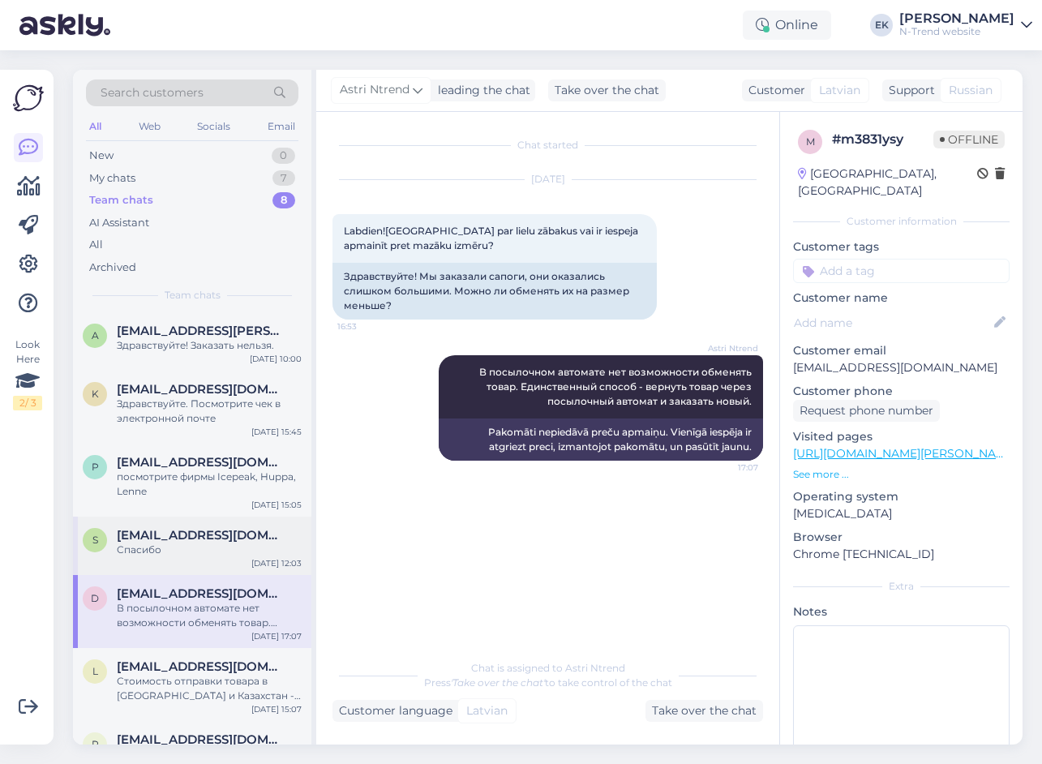
click at [190, 529] on span "[EMAIL_ADDRESS][DOMAIN_NAME]" at bounding box center [201, 535] width 169 height 15
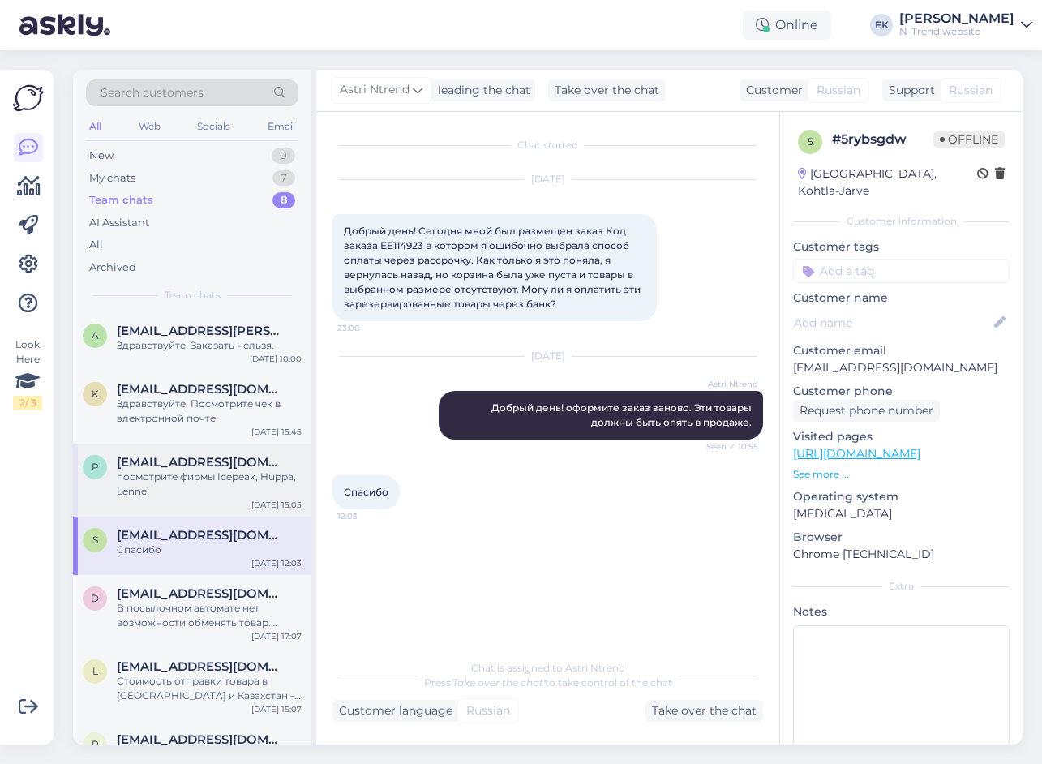
click at [192, 472] on div "посмотрите фирмы Icepeak, Huppa, Lenne" at bounding box center [209, 483] width 185 height 29
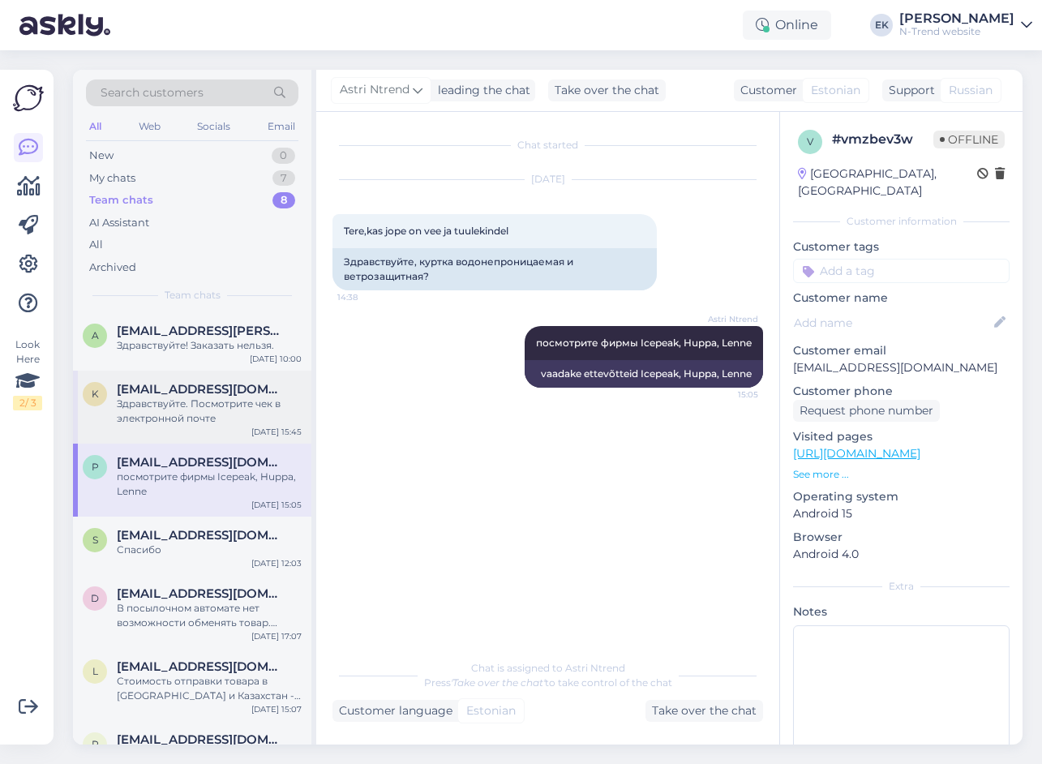
click at [164, 403] on div "Здравствуйте. Посмотрите чек в электронной почте" at bounding box center [209, 410] width 185 height 29
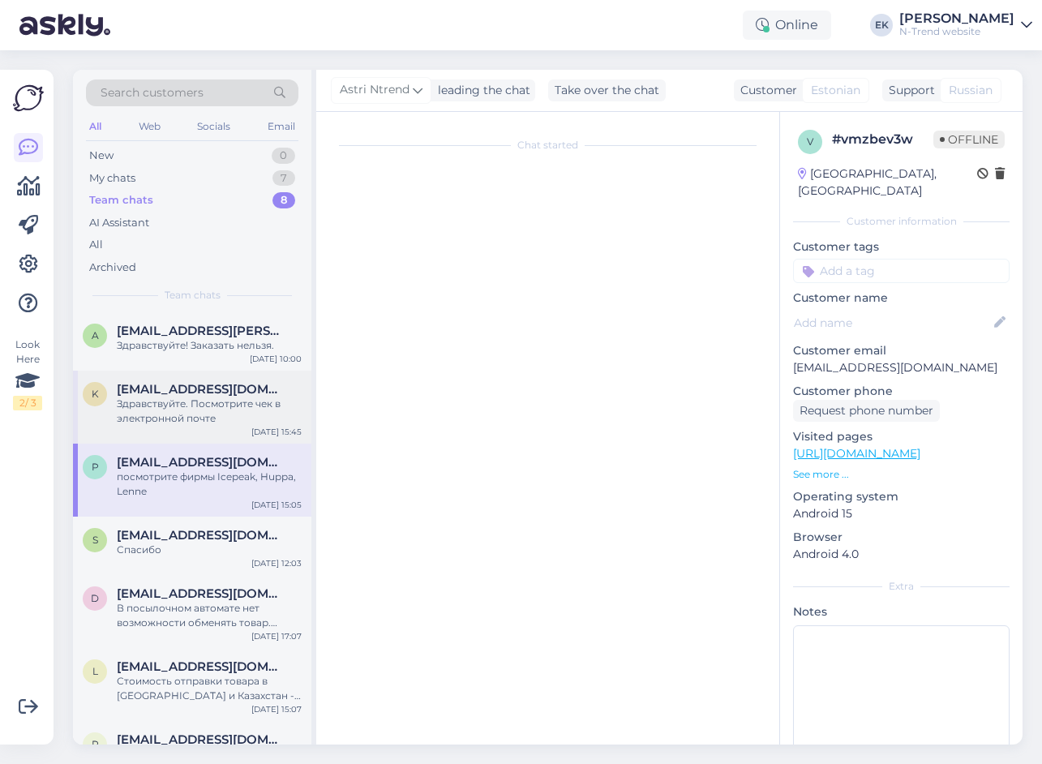
scroll to position [1825, 0]
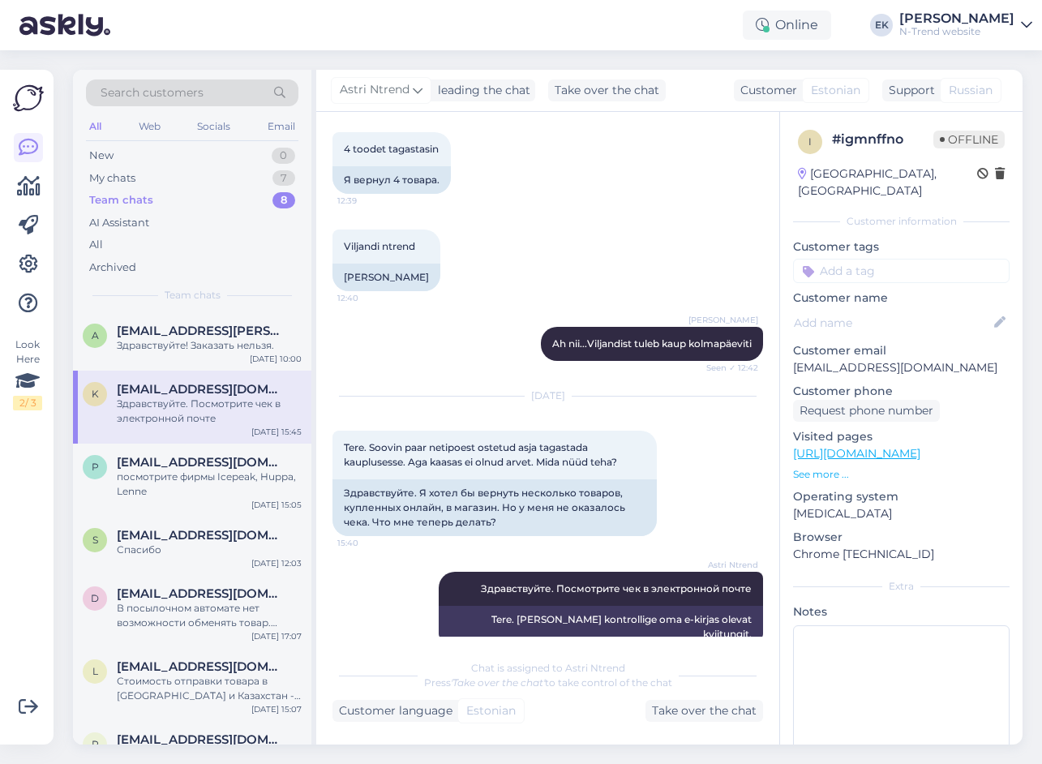
click at [176, 403] on div "Здравствуйте. Посмотрите чек в электронной почте" at bounding box center [209, 410] width 185 height 29
click at [161, 344] on div "Здравствуйте! Заказать нельзя." at bounding box center [209, 345] width 185 height 15
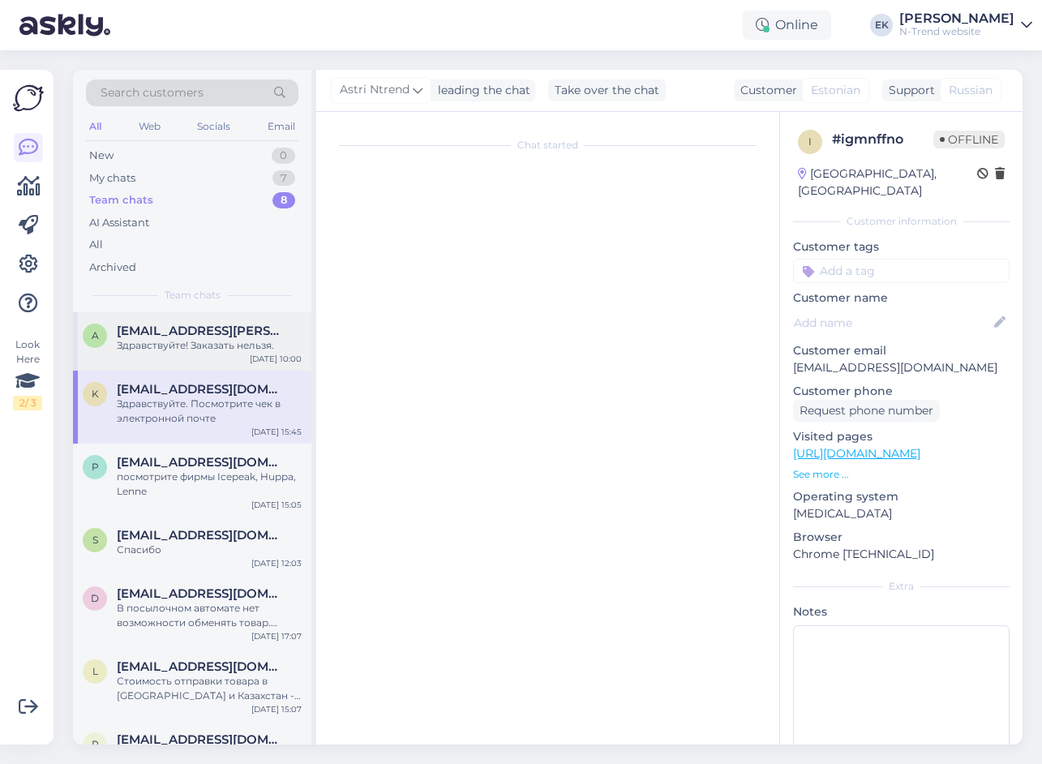
scroll to position [85, 0]
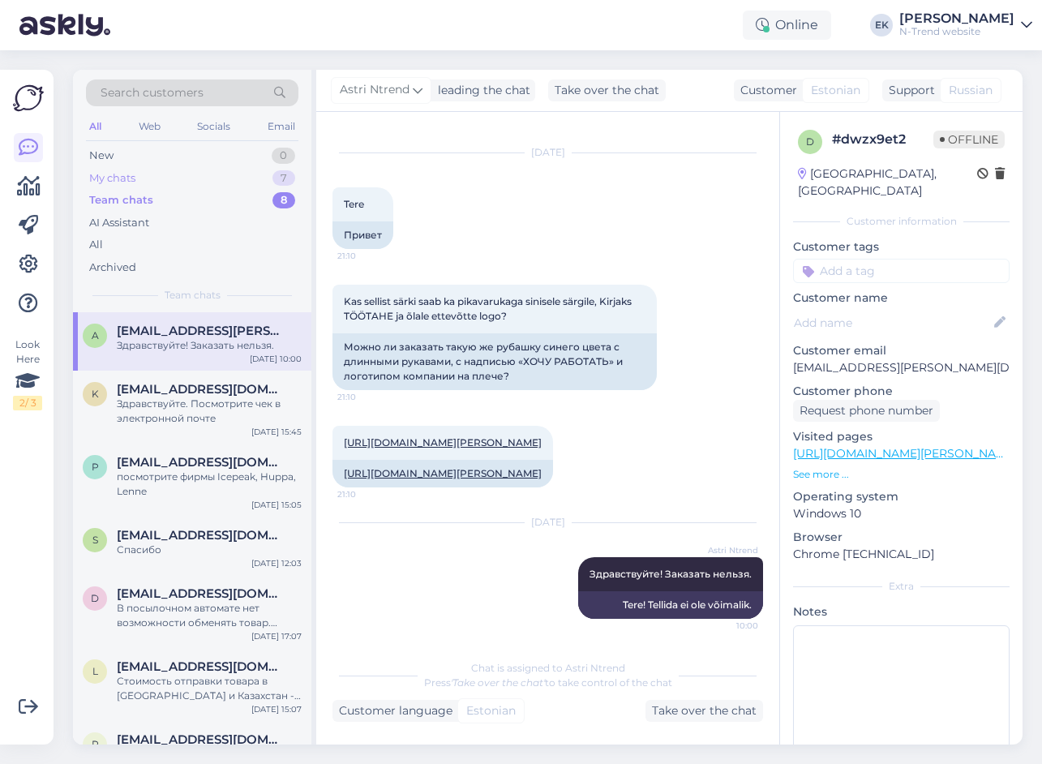
click at [128, 179] on div "My chats" at bounding box center [112, 178] width 46 height 16
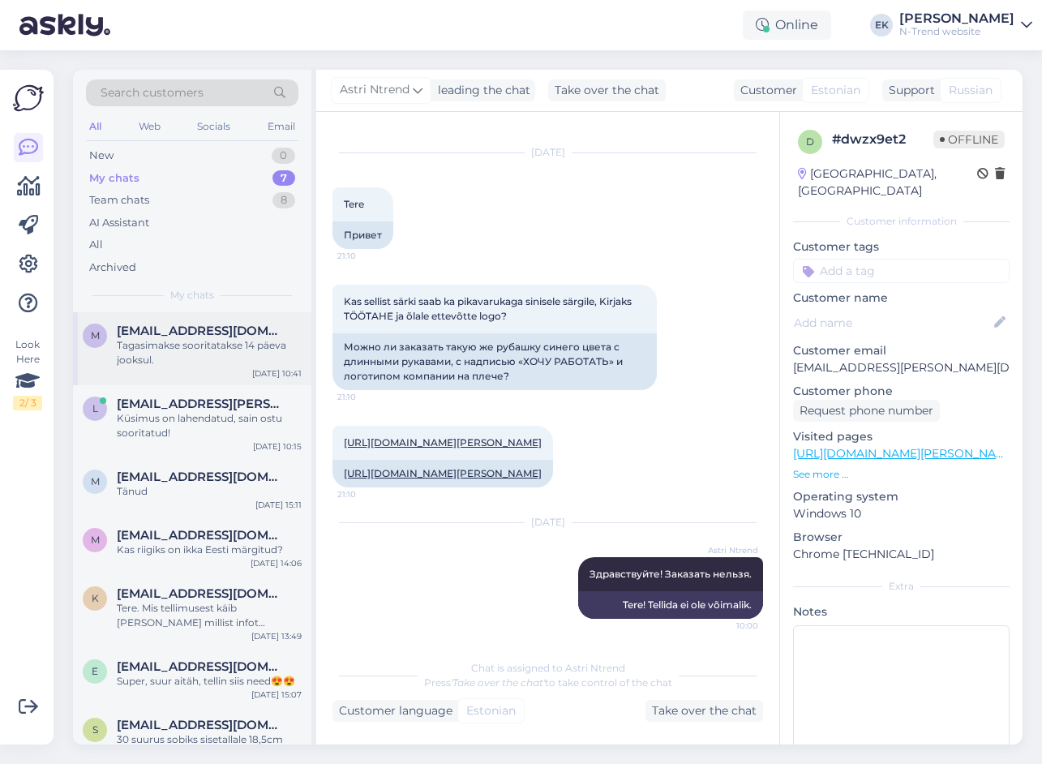
scroll to position [20, 0]
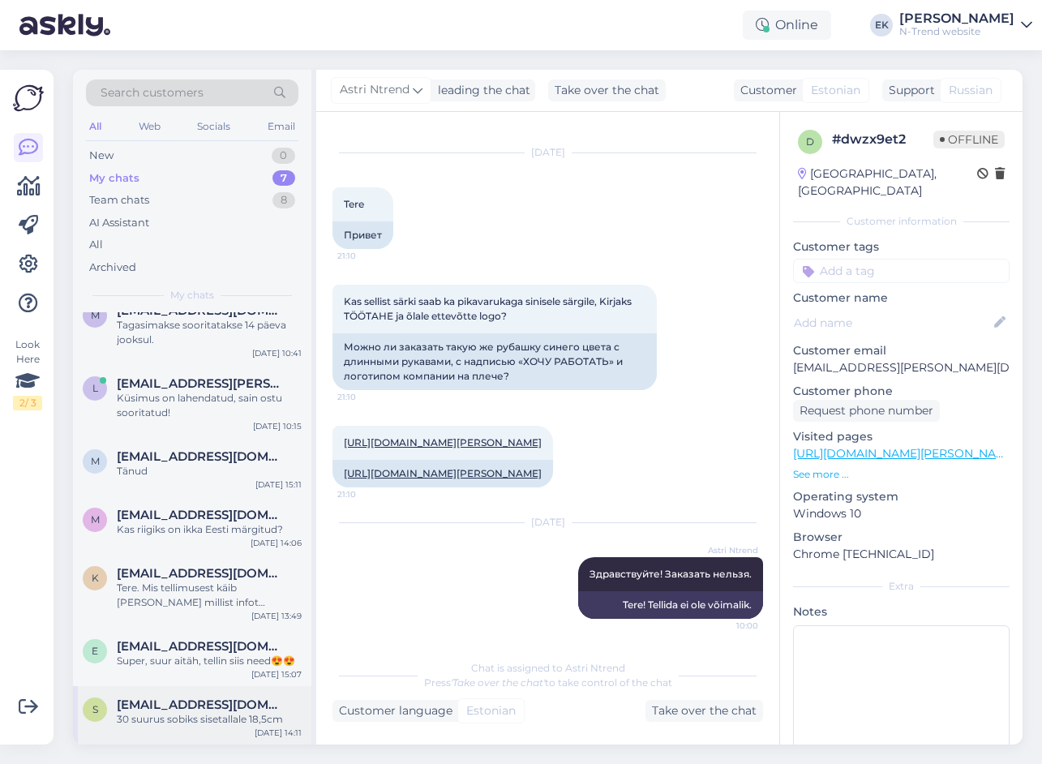
click at [204, 712] on div "30 suurus sobiks sisetallale 18,5cm" at bounding box center [209, 719] width 185 height 15
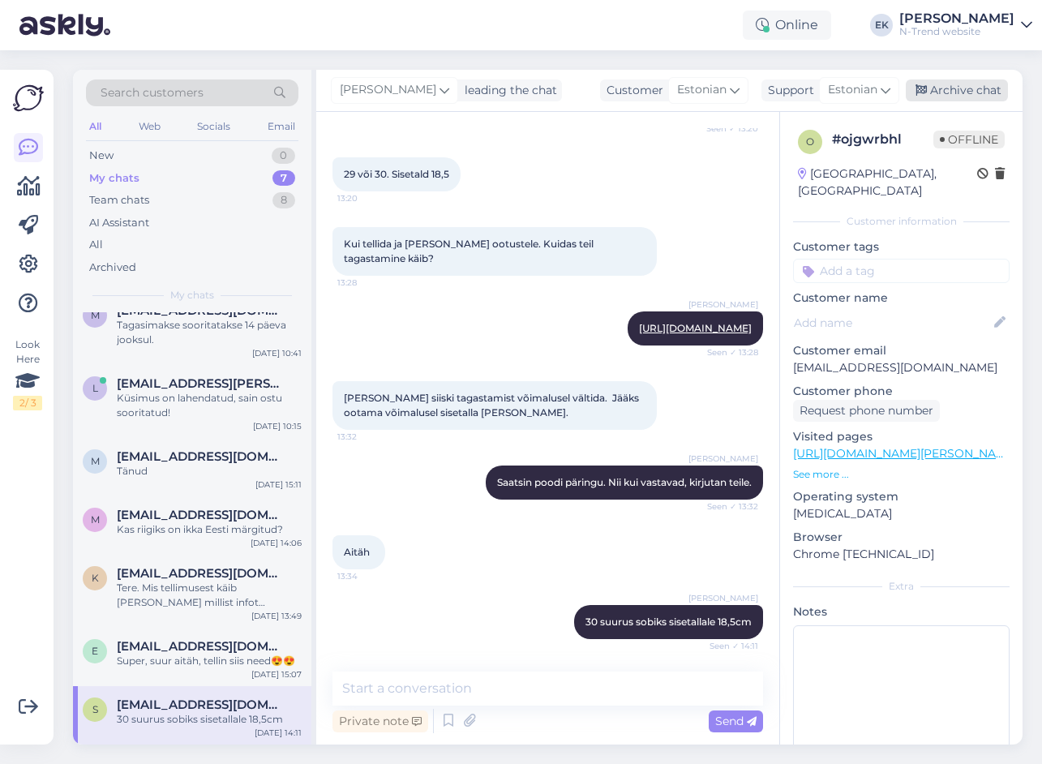
click at [964, 93] on div "Archive chat" at bounding box center [957, 90] width 102 height 22
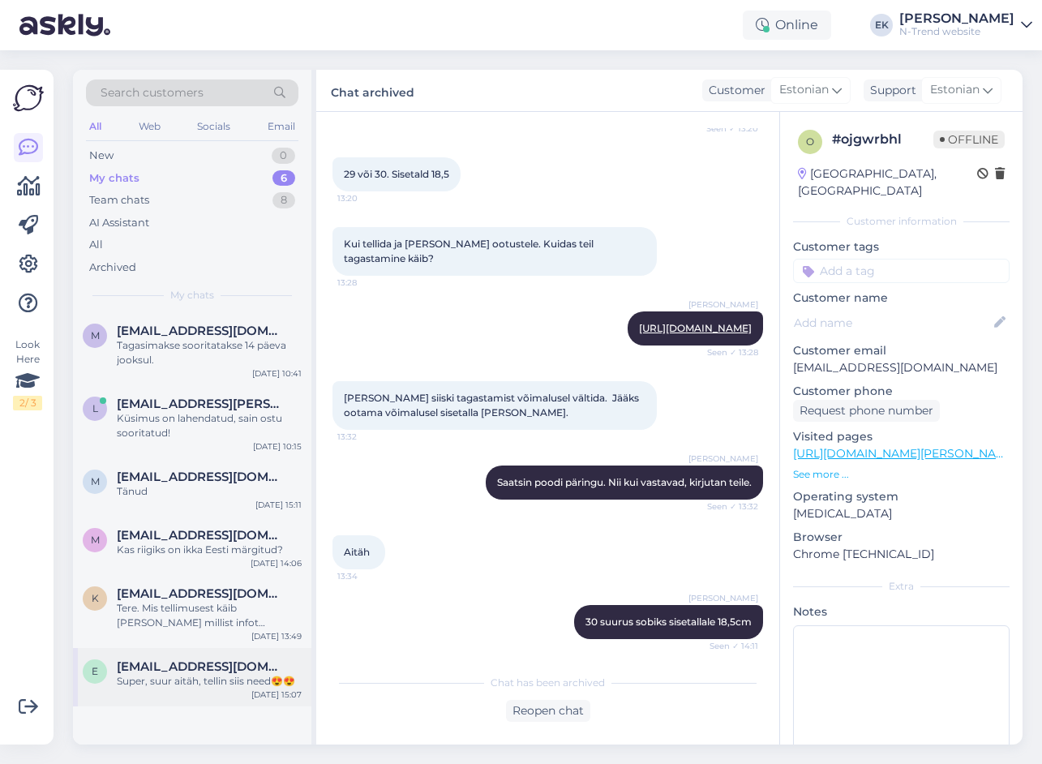
click at [233, 667] on span "[EMAIL_ADDRESS][DOMAIN_NAME]" at bounding box center [201, 666] width 169 height 15
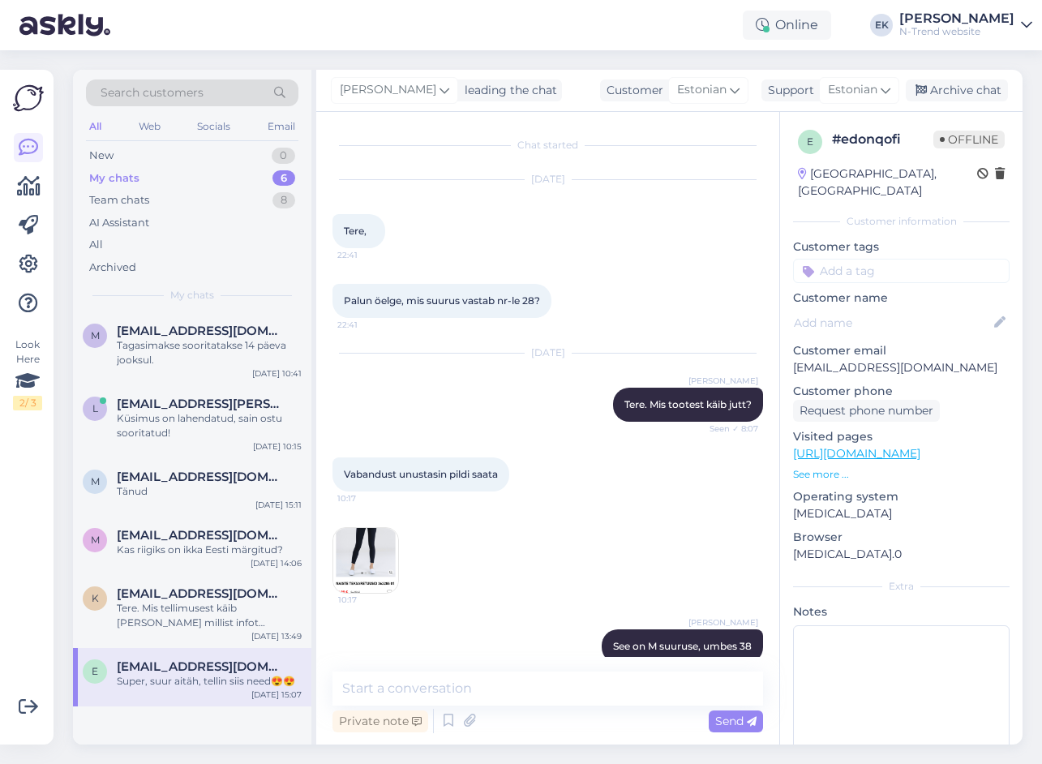
scroll to position [4261, 0]
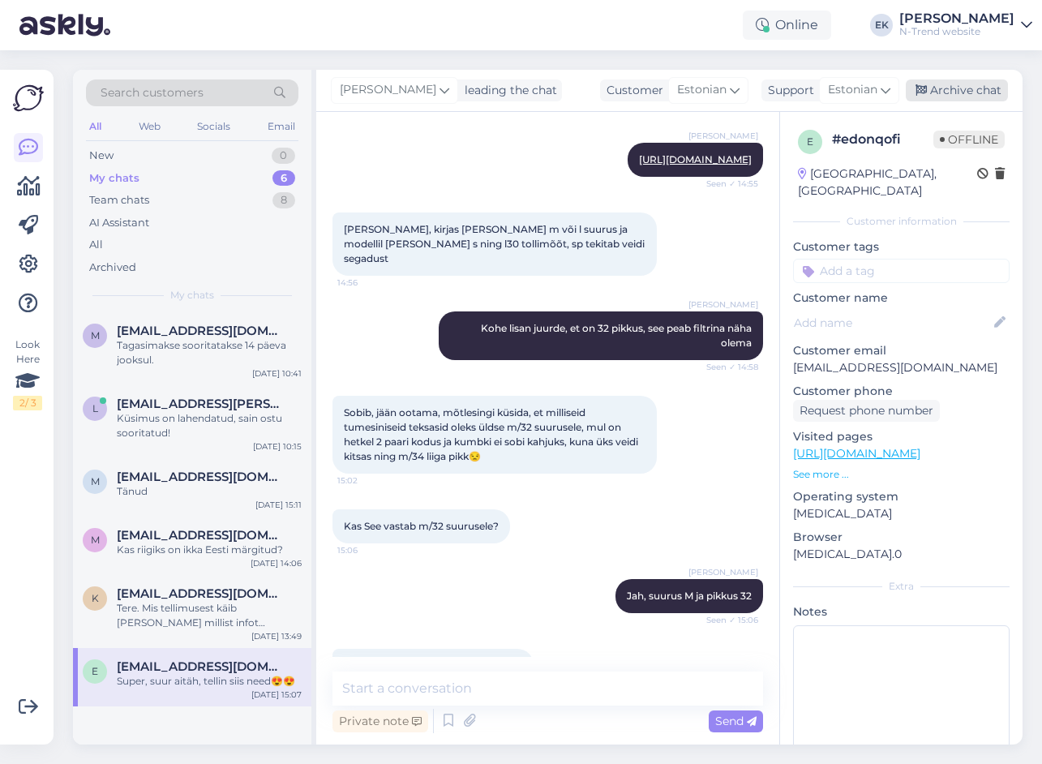
click at [958, 91] on div "Archive chat" at bounding box center [957, 90] width 102 height 22
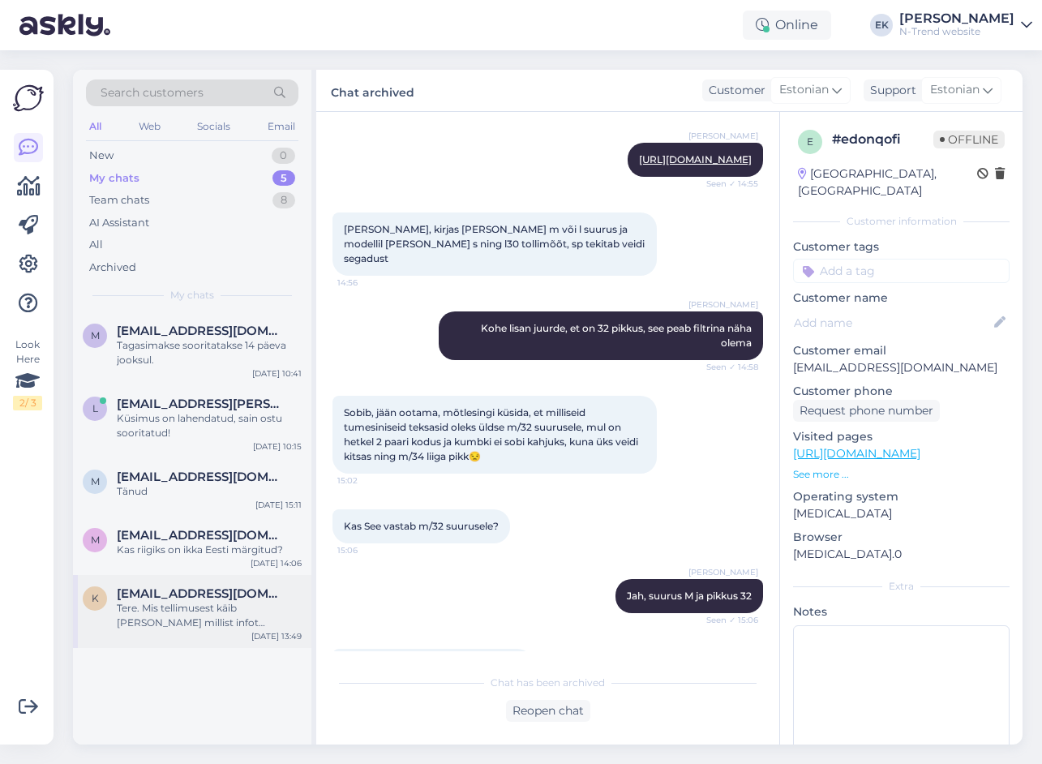
click at [226, 615] on div "Tere. Mis tellimusest käib [PERSON_NAME] millist infot täpsemalt?" at bounding box center [209, 615] width 185 height 29
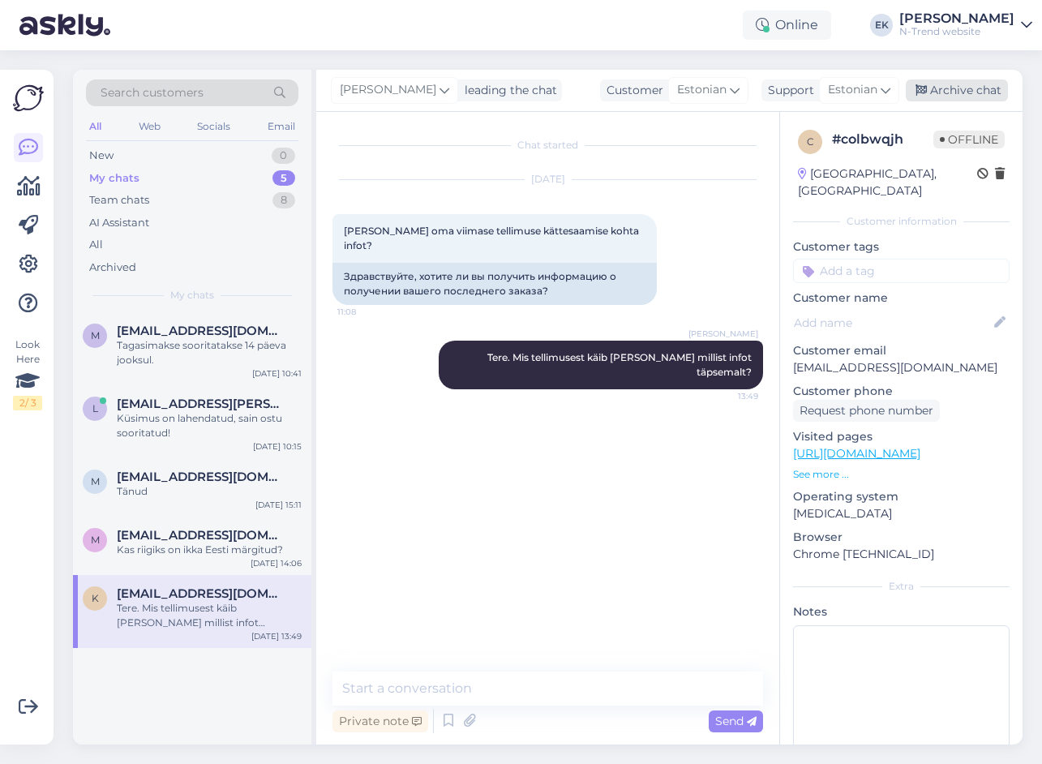
click at [940, 88] on div "Archive chat" at bounding box center [957, 90] width 102 height 22
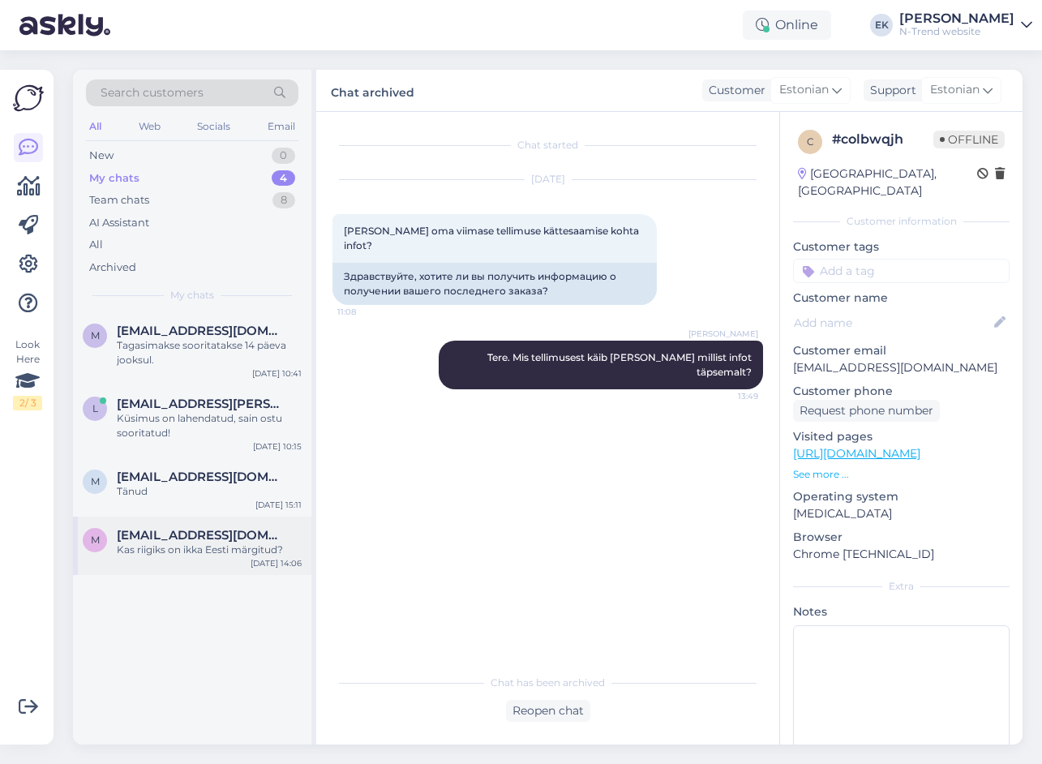
click at [214, 546] on div "Kas riigiks on ikka Eesti märgitud?" at bounding box center [209, 549] width 185 height 15
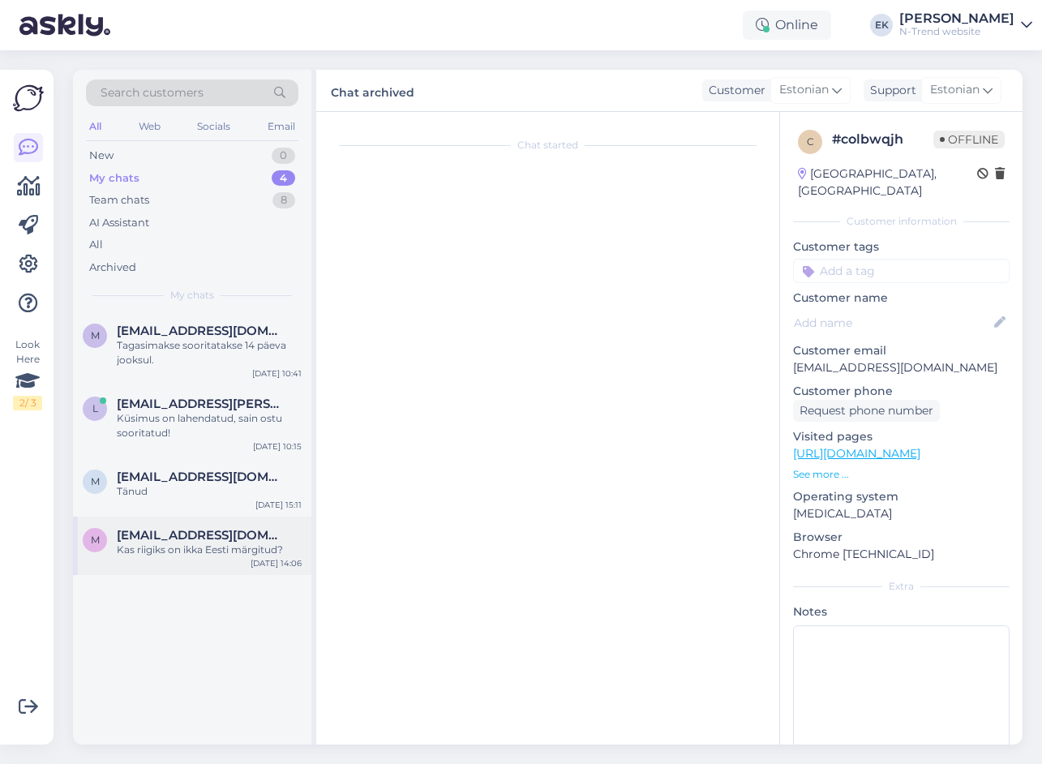
scroll to position [71, 0]
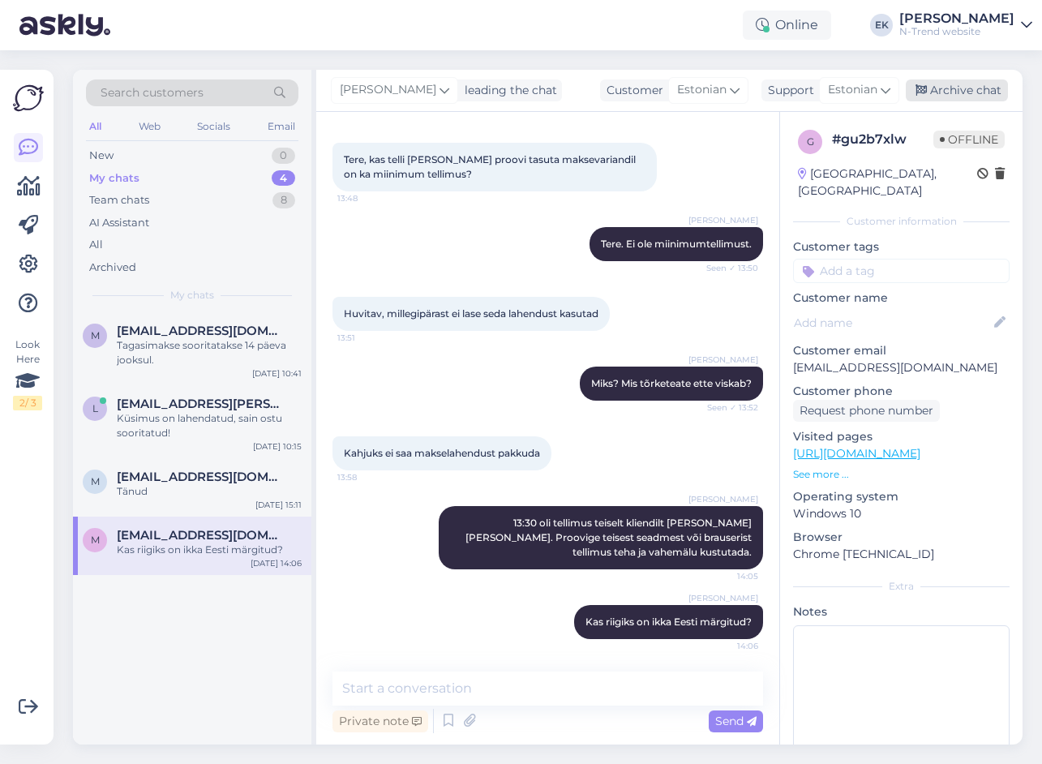
click at [973, 89] on div "Archive chat" at bounding box center [957, 90] width 102 height 22
